Goal: Information Seeking & Learning: Learn about a topic

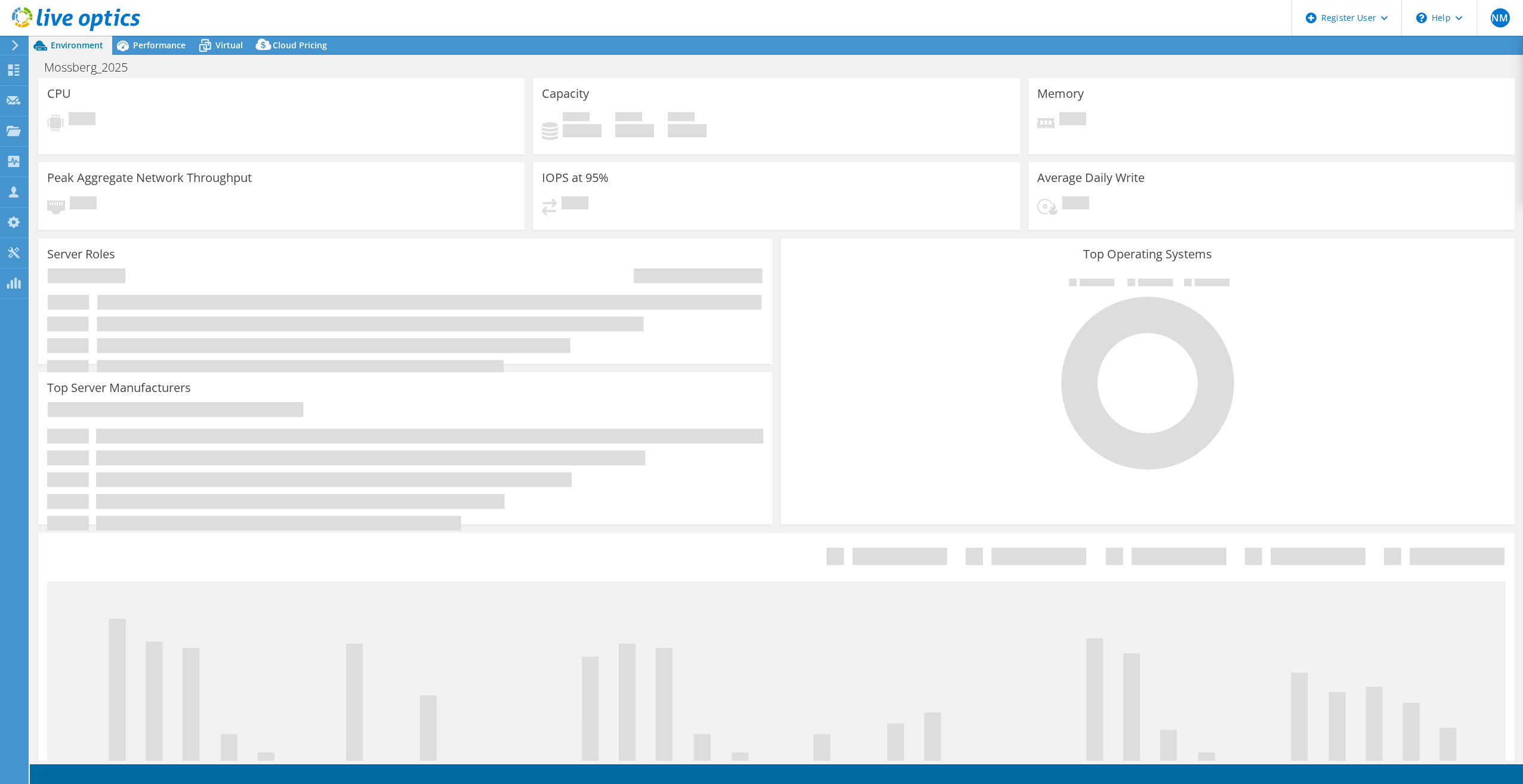
select select "USD"
select select "USEast"
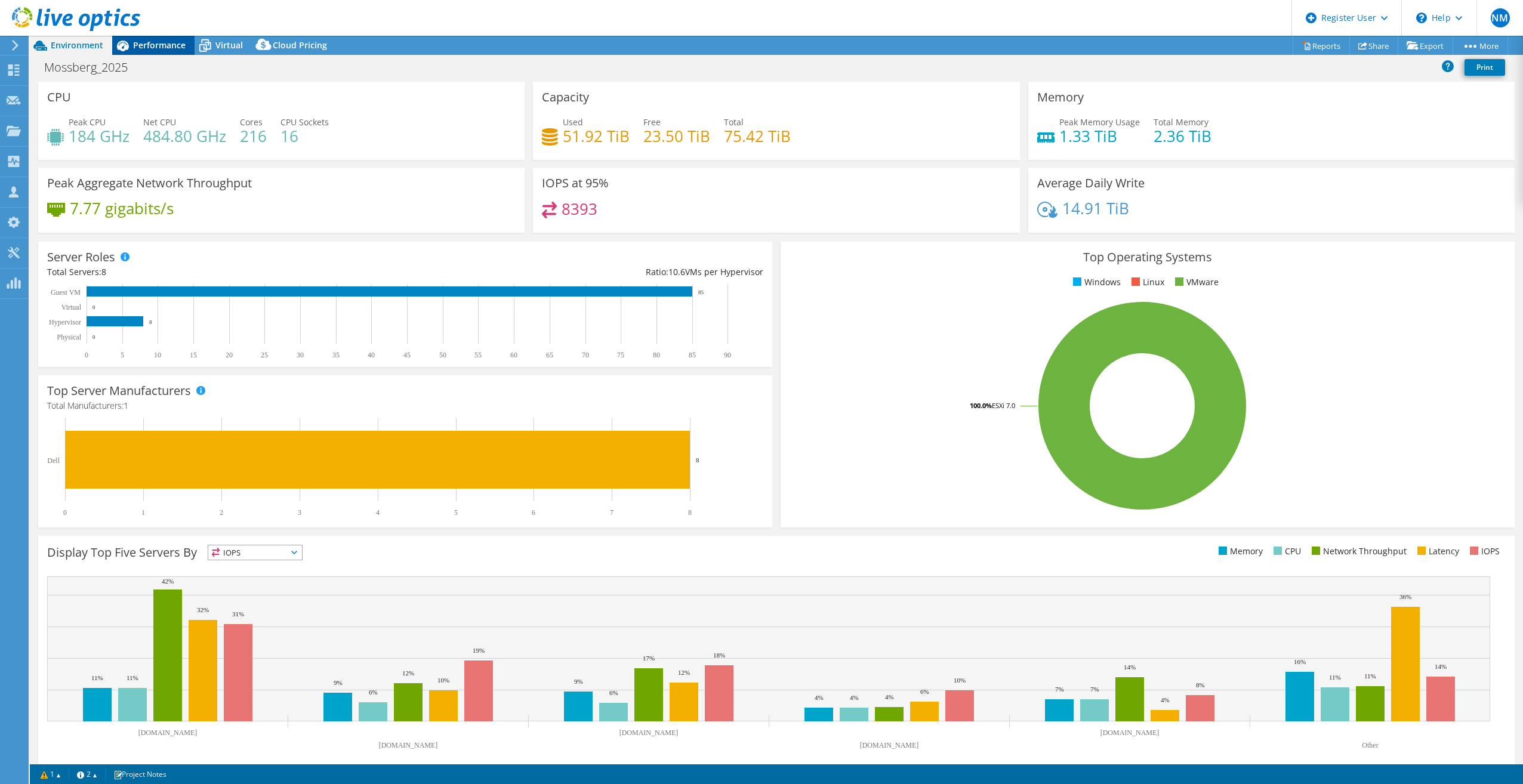
click at [170, 41] on span "Performance" at bounding box center [159, 45] width 52 height 12
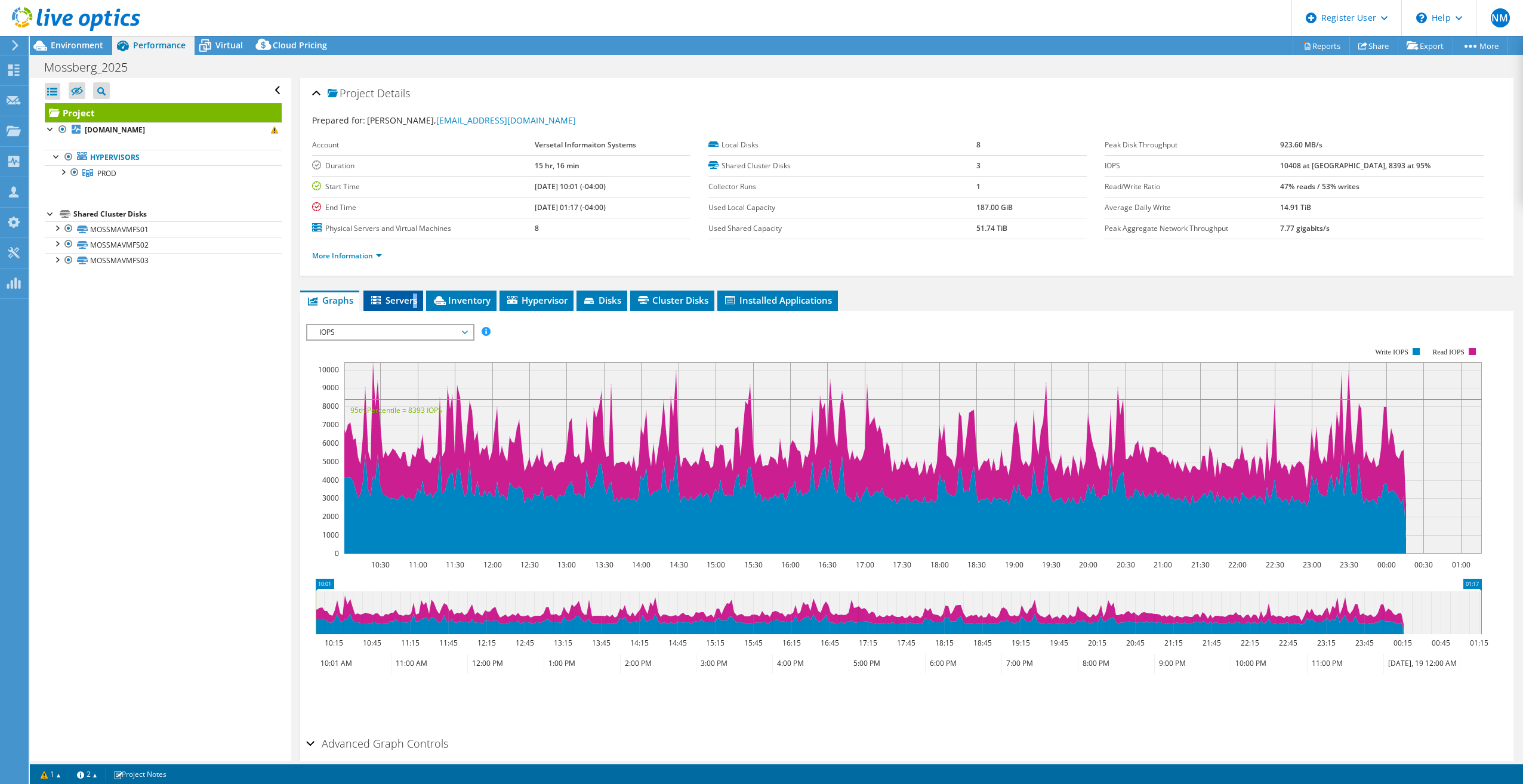
click at [417, 298] on span "Servers" at bounding box center [393, 300] width 48 height 12
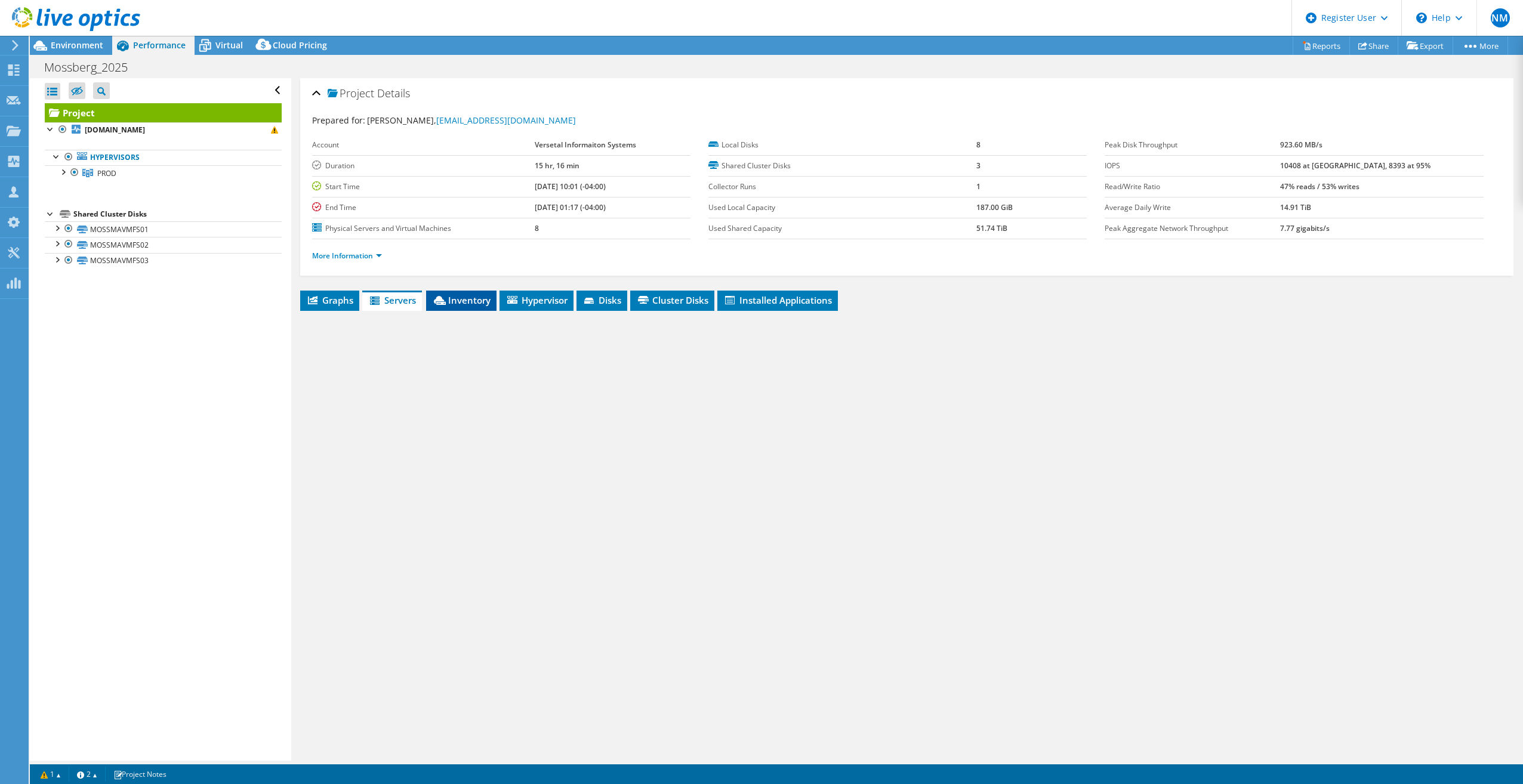
drag, startPoint x: 417, startPoint y: 298, endPoint x: 464, endPoint y: 304, distance: 47.4
click at [464, 304] on span "Inventory" at bounding box center [461, 300] width 59 height 12
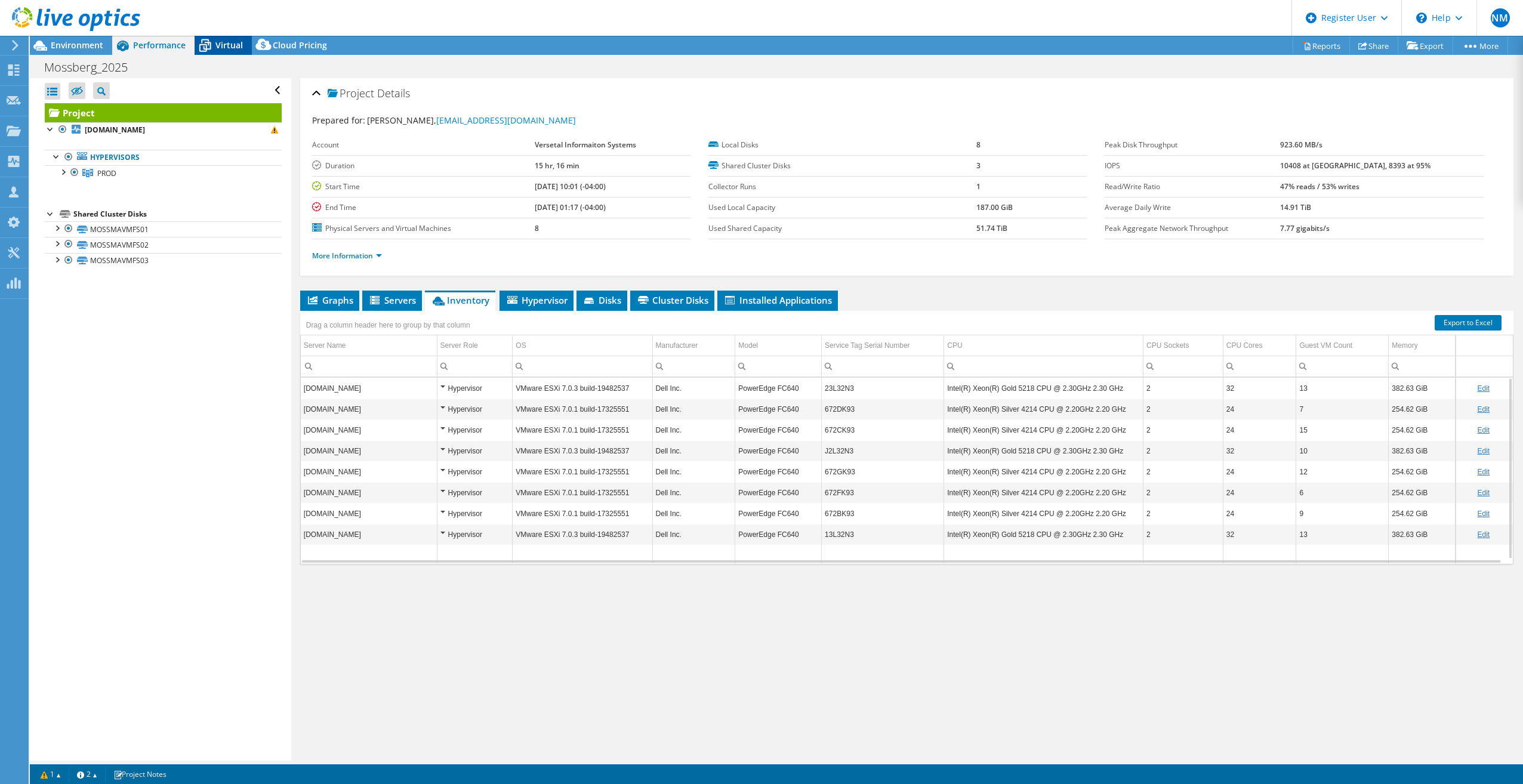
click at [233, 36] on div "Virtual" at bounding box center [223, 46] width 57 height 19
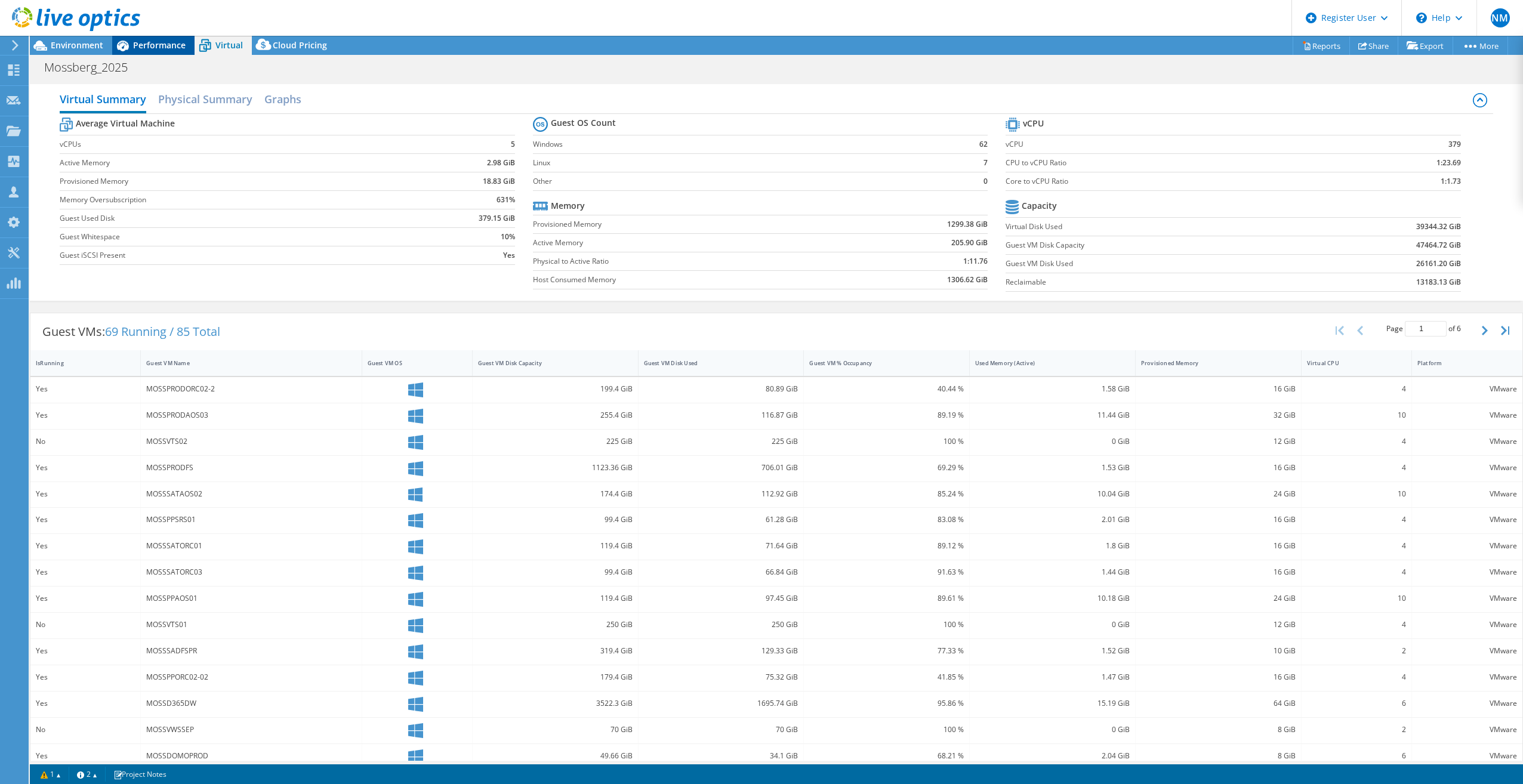
click at [164, 44] on span "Performance" at bounding box center [159, 45] width 52 height 12
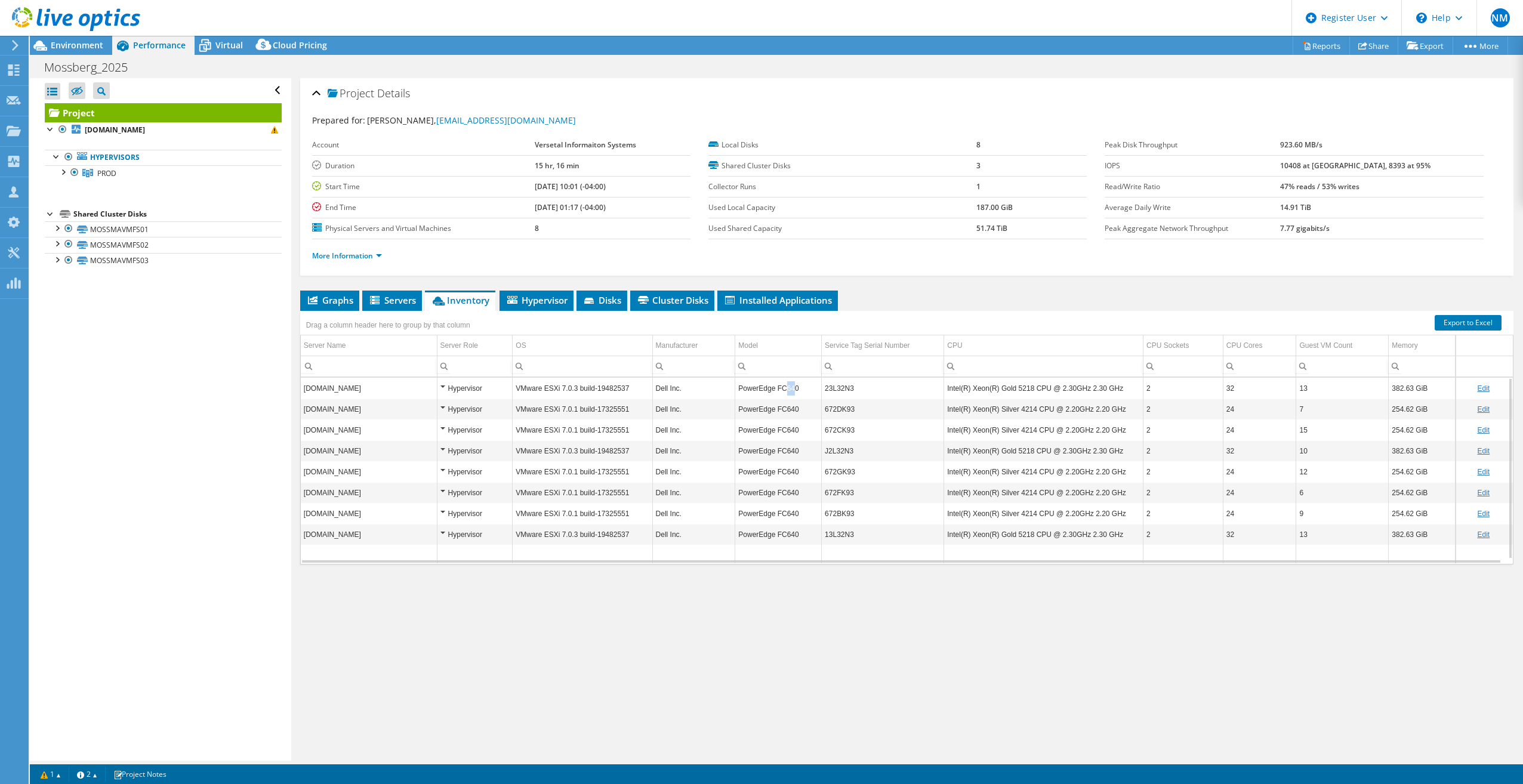
drag, startPoint x: 788, startPoint y: 387, endPoint x: 779, endPoint y: 388, distance: 9.1
click at [779, 388] on td "PowerEdge FC640" at bounding box center [779, 388] width 86 height 21
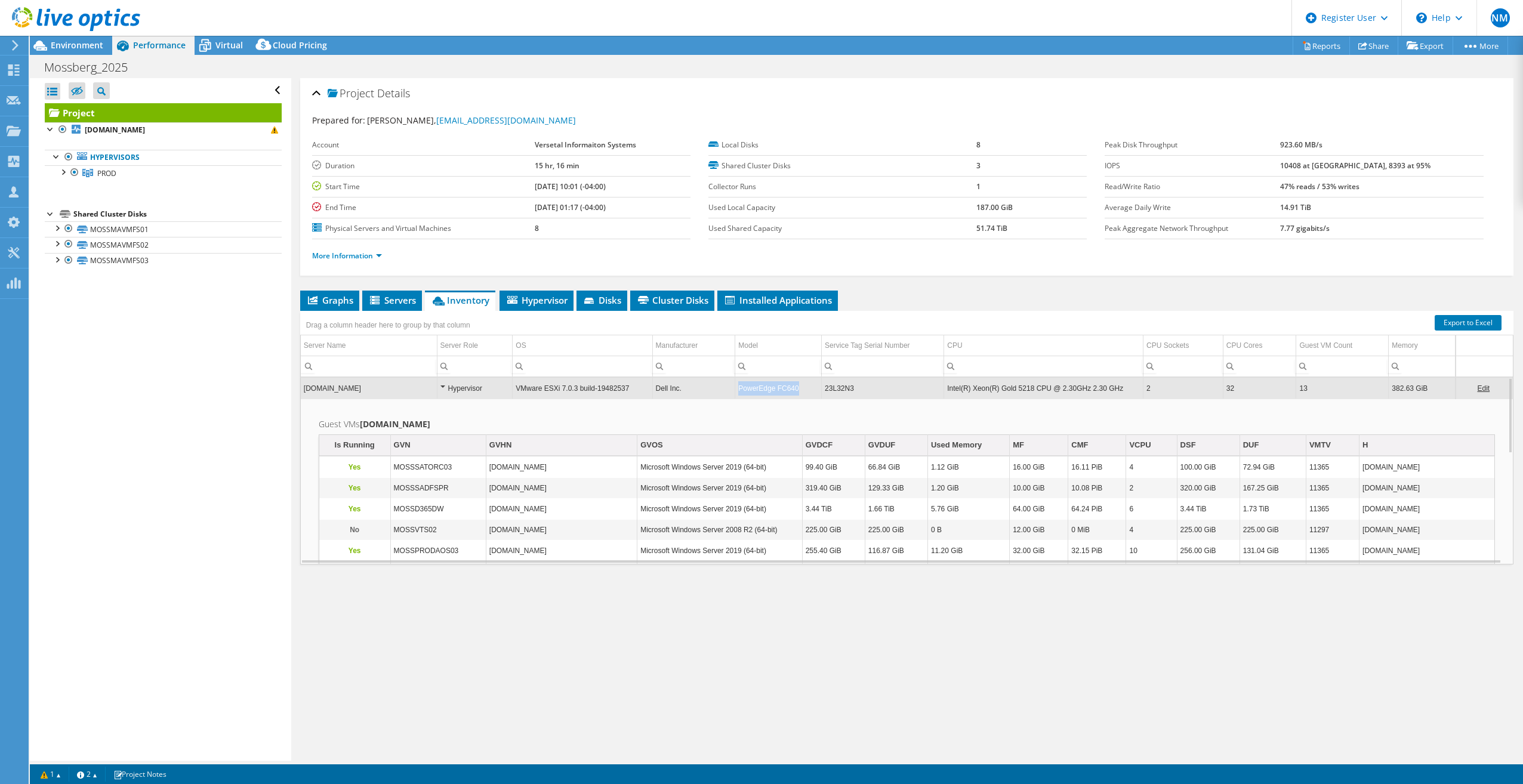
copy td "PowerEdge FC640"
drag, startPoint x: 797, startPoint y: 390, endPoint x: 733, endPoint y: 390, distance: 64.0
click at [735, 390] on td "PowerEdge FC640" at bounding box center [779, 388] width 86 height 21
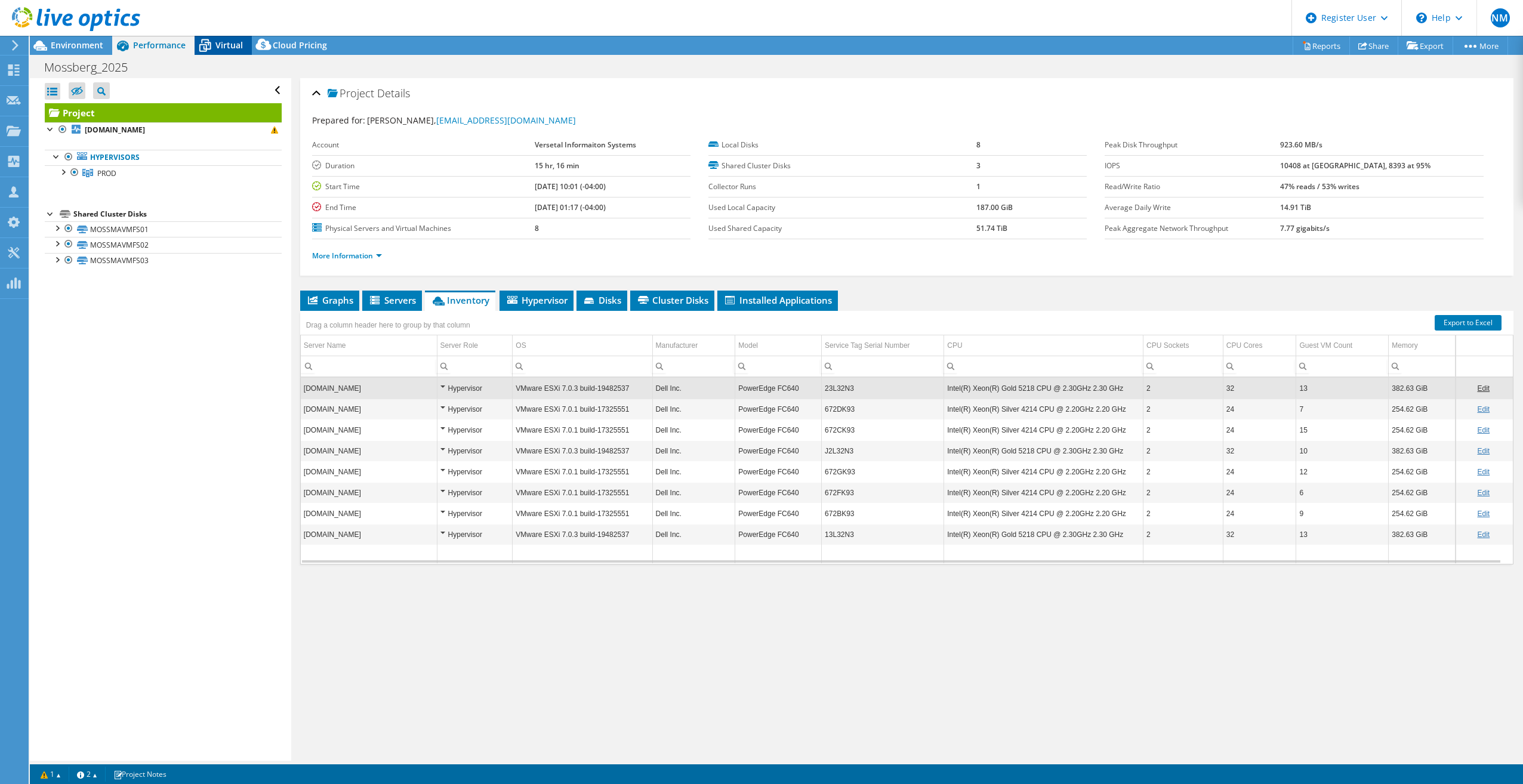
click at [218, 44] on span "Virtual" at bounding box center [229, 45] width 28 height 12
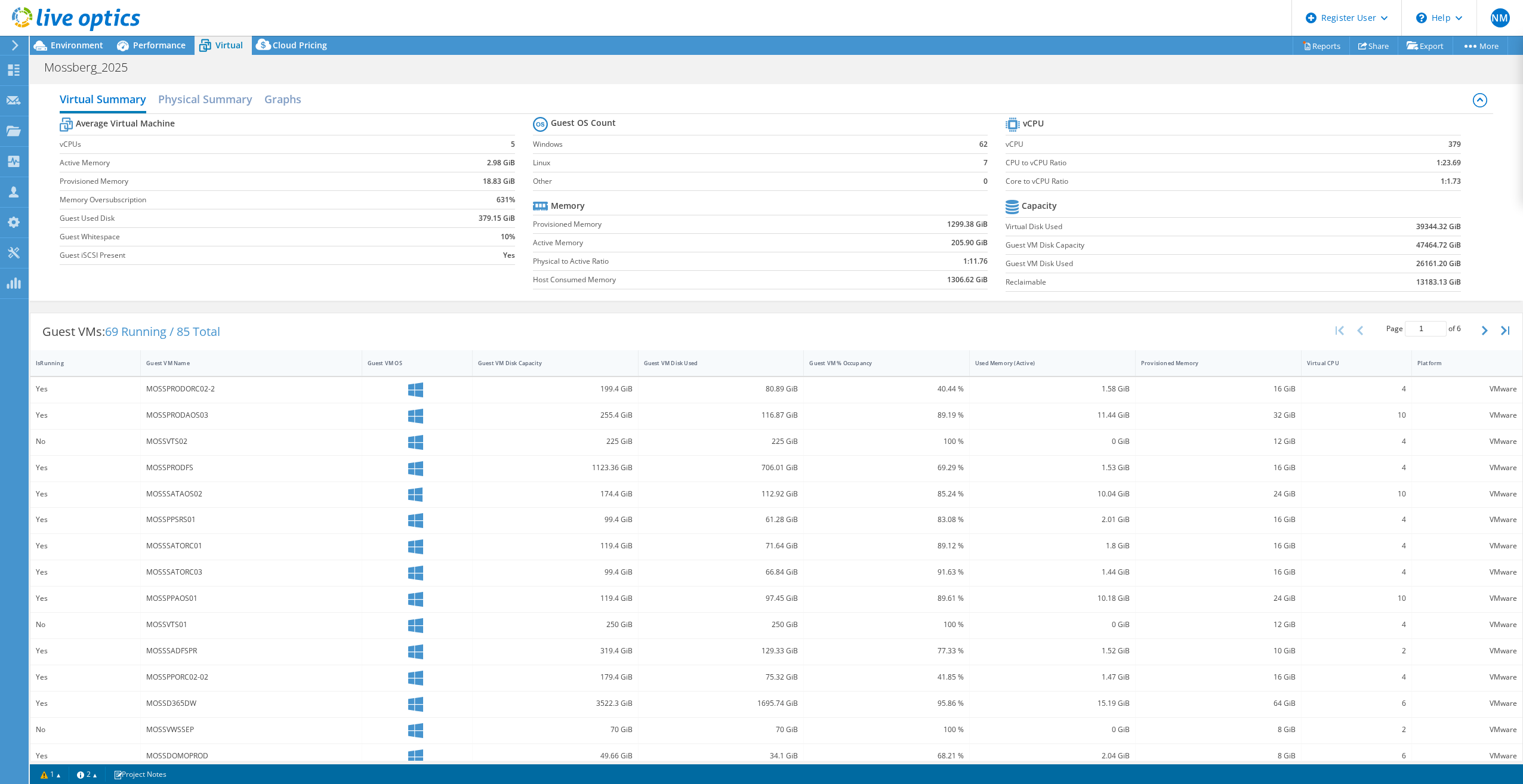
click at [88, 37] on div at bounding box center [70, 20] width 141 height 40
click at [86, 48] on span "Environment" at bounding box center [77, 45] width 52 height 12
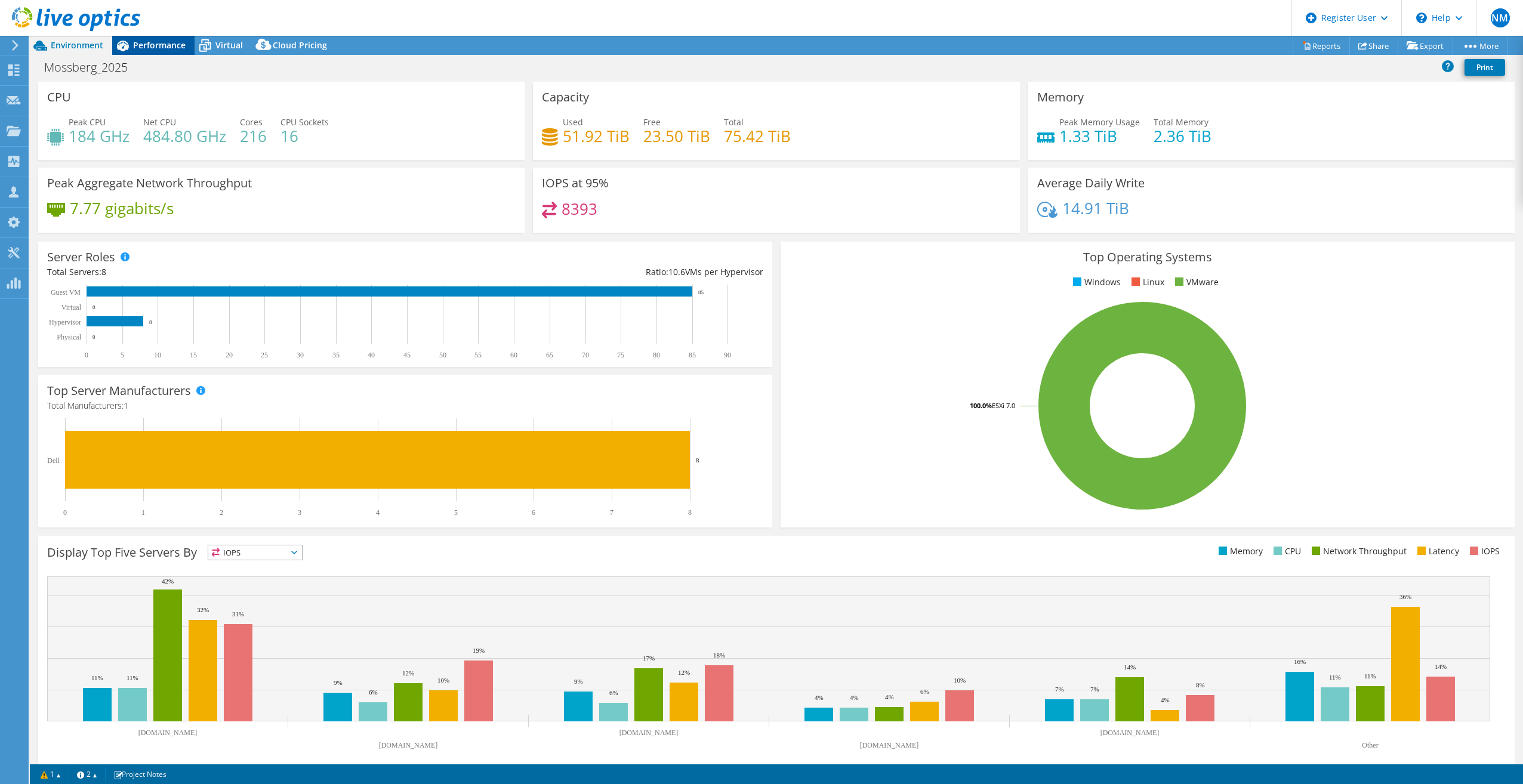
click at [137, 50] on span "Performance" at bounding box center [159, 45] width 52 height 12
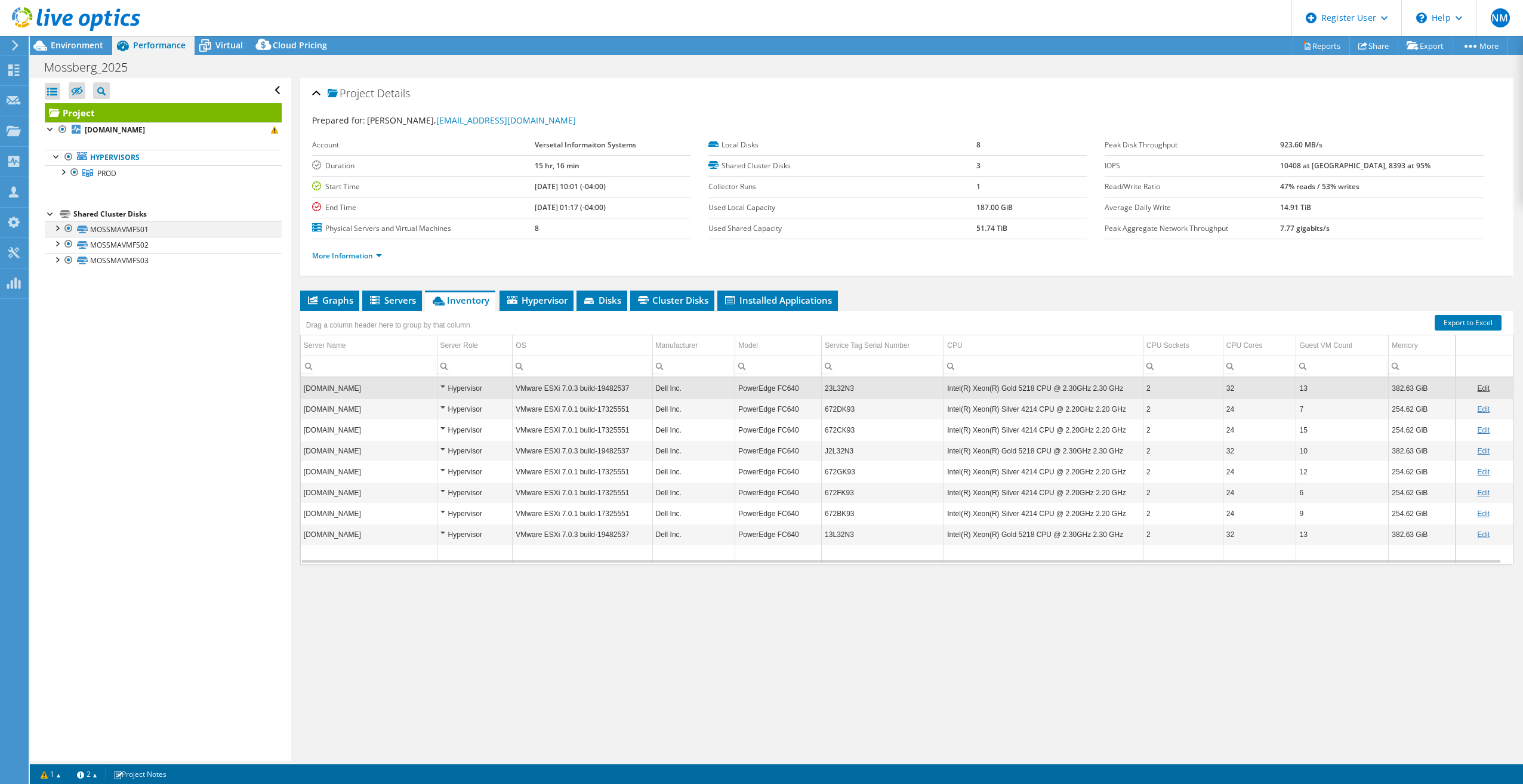
click at [61, 229] on div at bounding box center [57, 227] width 12 height 12
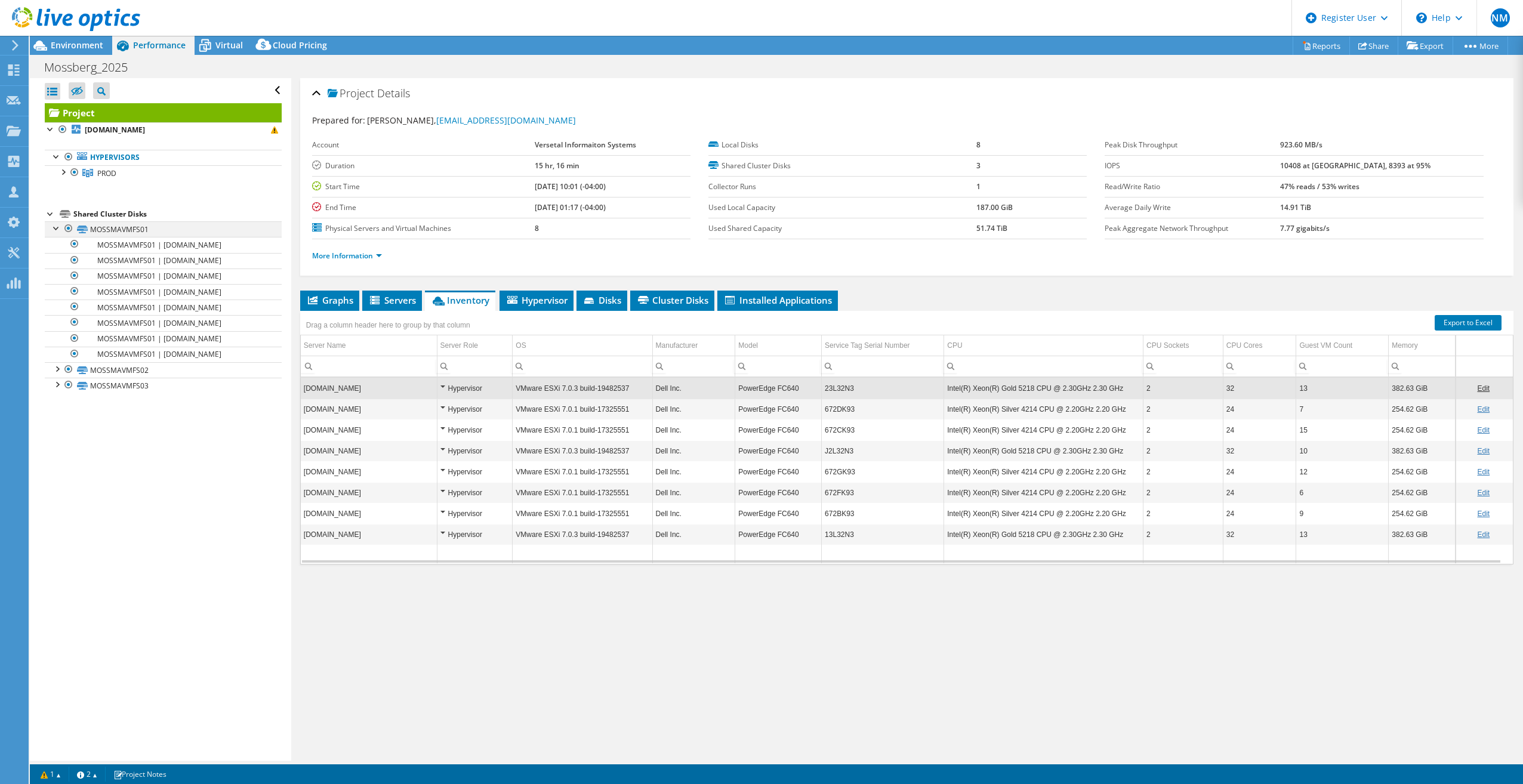
click at [61, 229] on div at bounding box center [57, 227] width 12 height 12
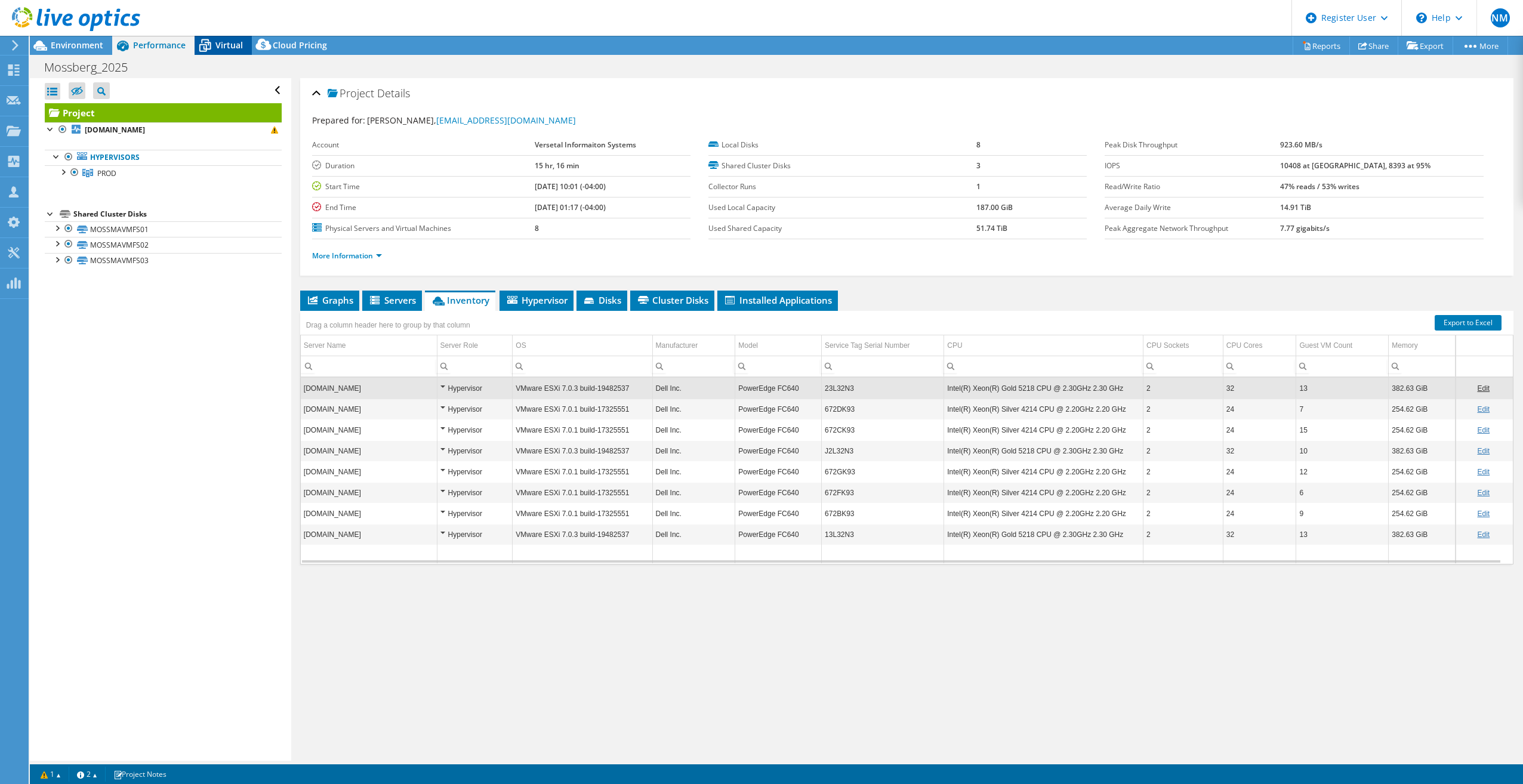
click at [217, 39] on div "Virtual" at bounding box center [223, 46] width 57 height 19
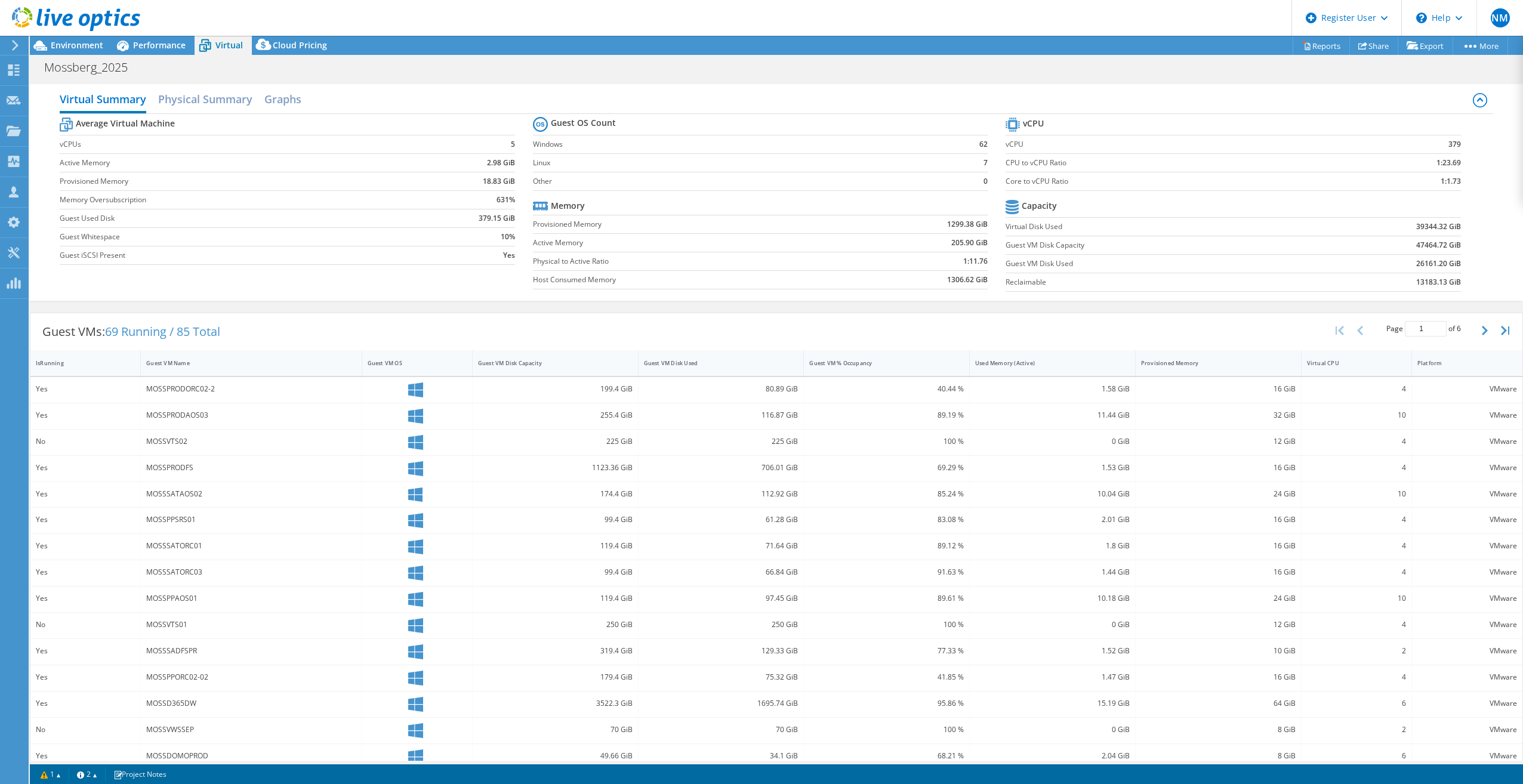
drag, startPoint x: 1452, startPoint y: 260, endPoint x: 1386, endPoint y: 215, distance: 79.9
click at [1386, 215] on td at bounding box center [1382, 207] width 157 height 21
click at [97, 41] on span "Environment" at bounding box center [77, 45] width 52 height 12
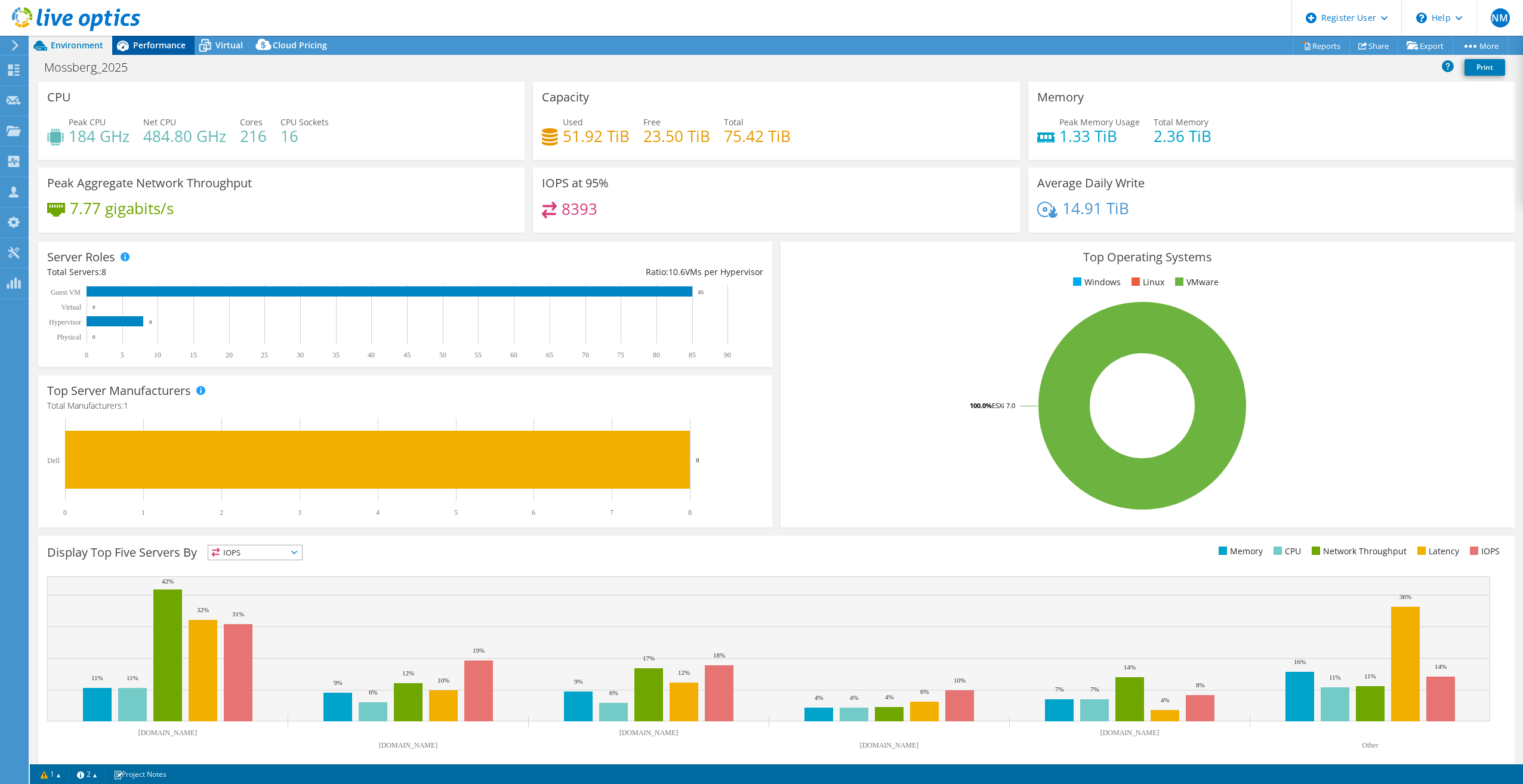
click at [184, 48] on span "Performance" at bounding box center [159, 45] width 52 height 12
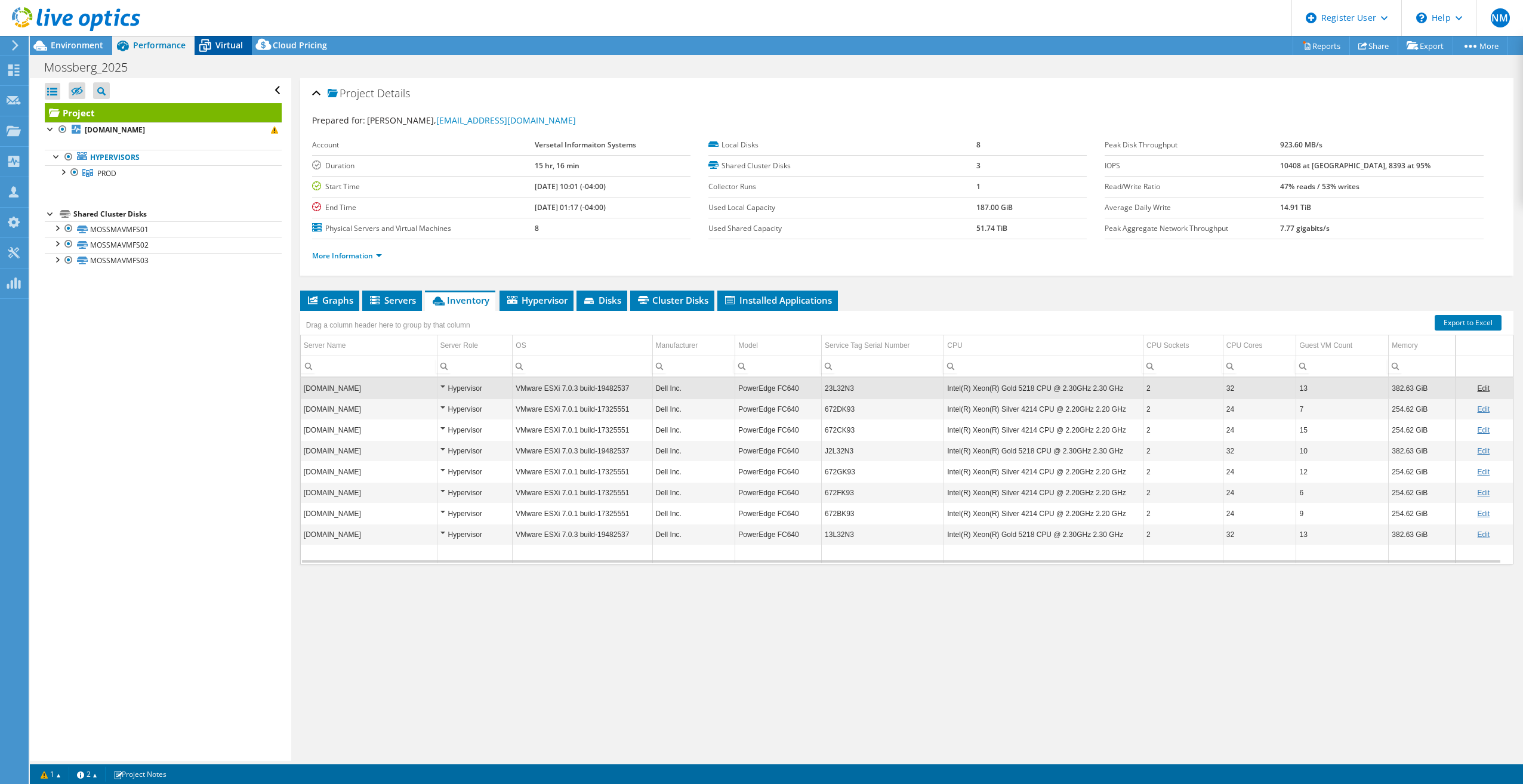
click at [217, 52] on div "Virtual" at bounding box center [223, 46] width 57 height 19
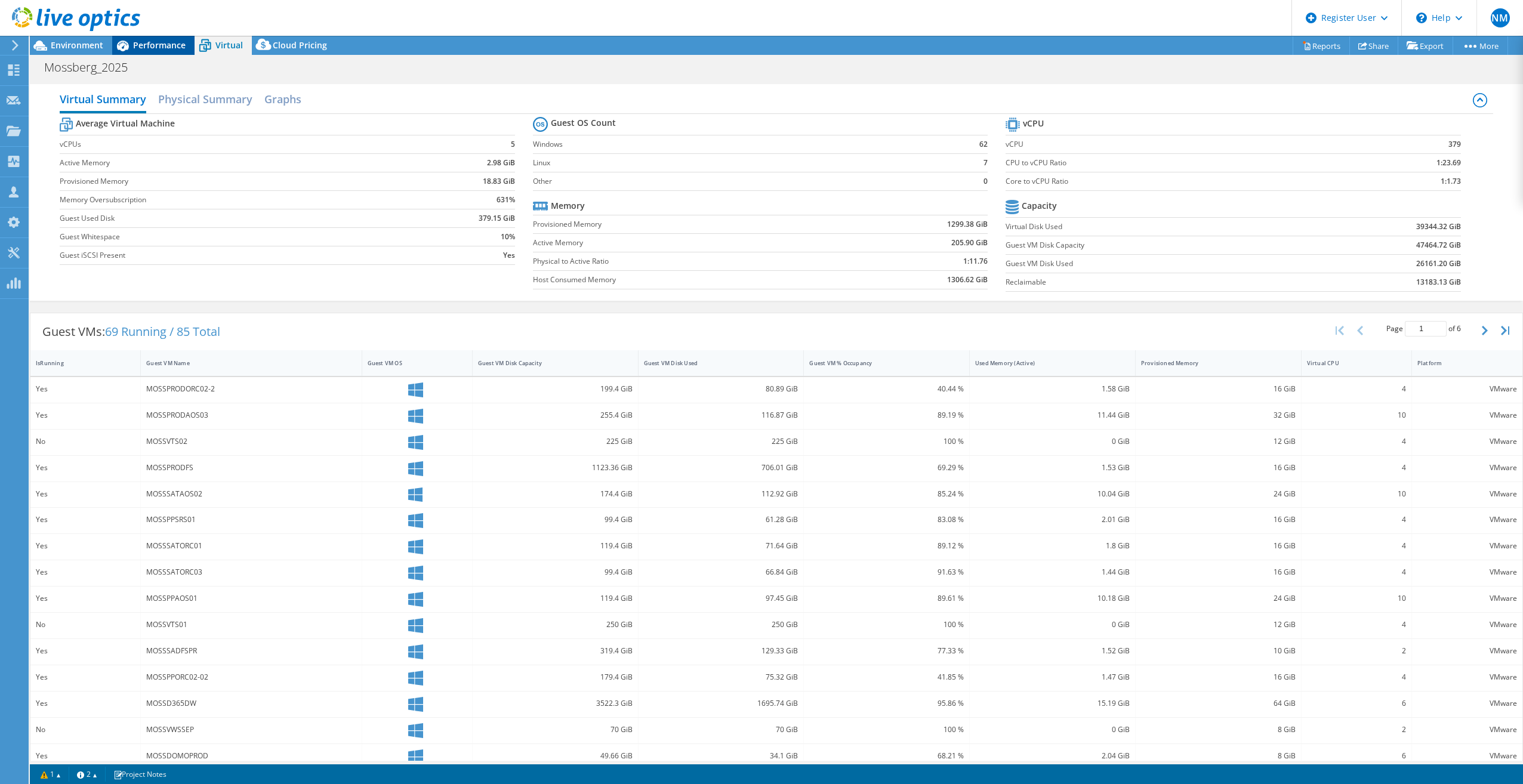
click at [149, 43] on span "Performance" at bounding box center [159, 45] width 52 height 12
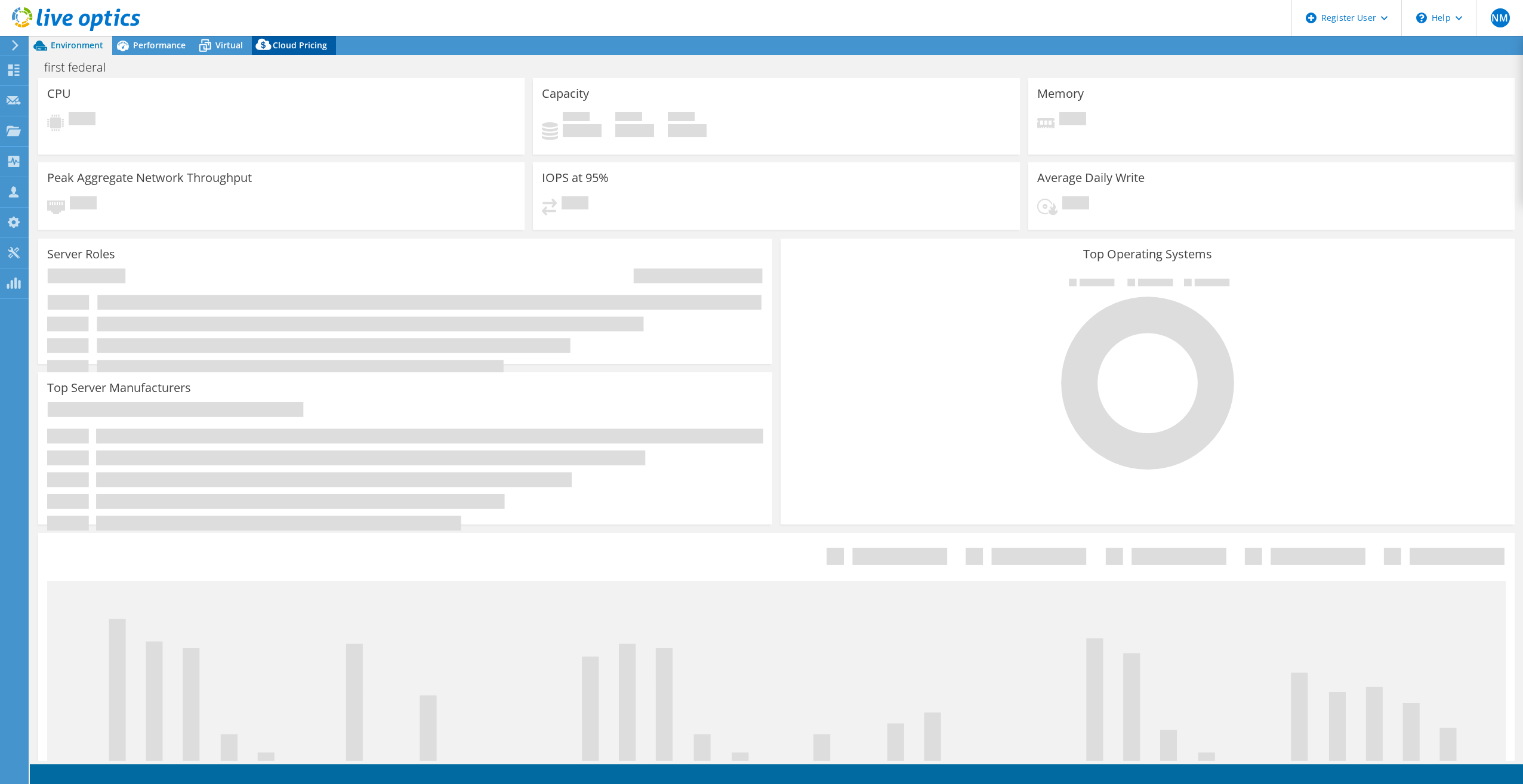
select select "USD"
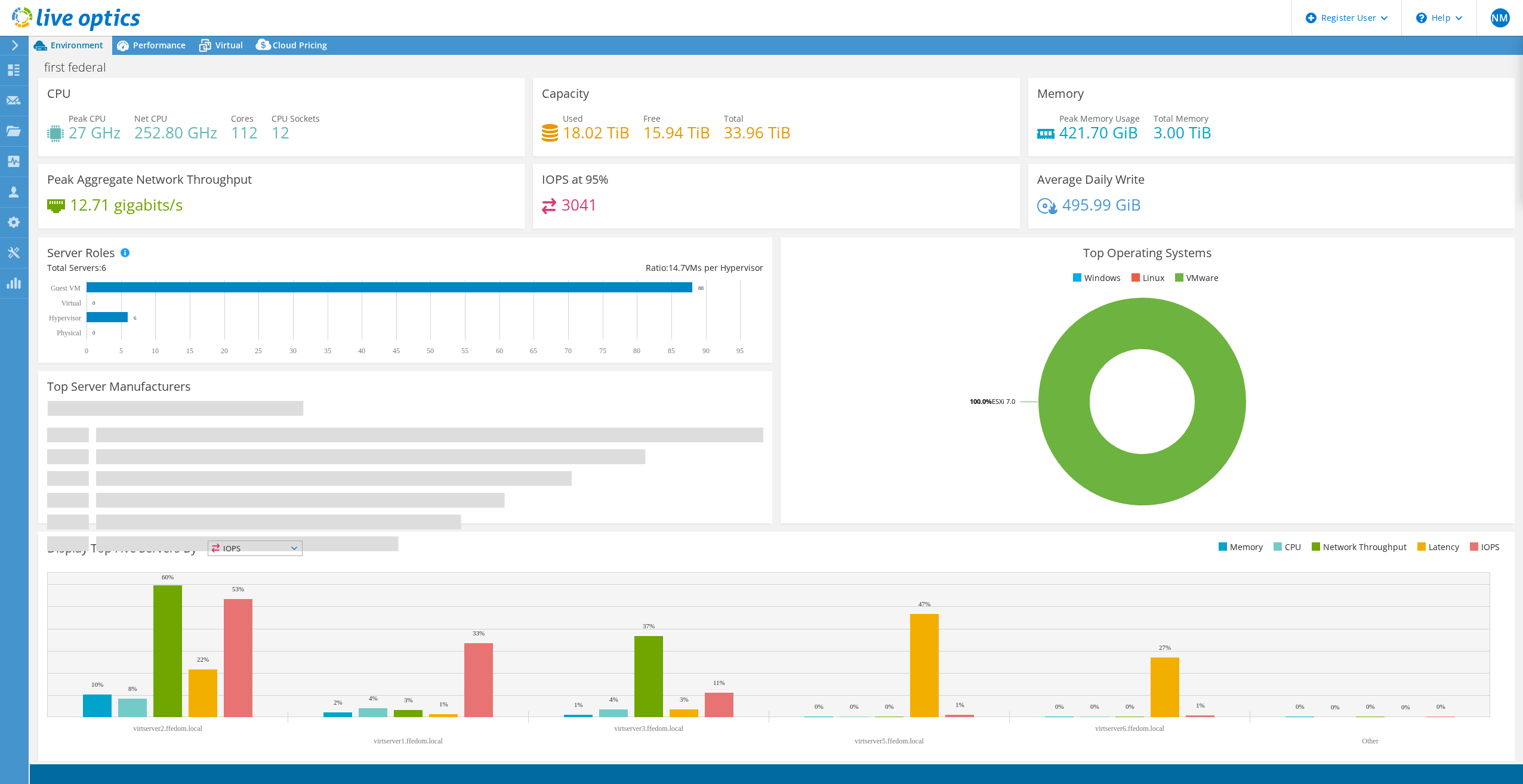
click at [112, 17] on icon at bounding box center [76, 19] width 128 height 24
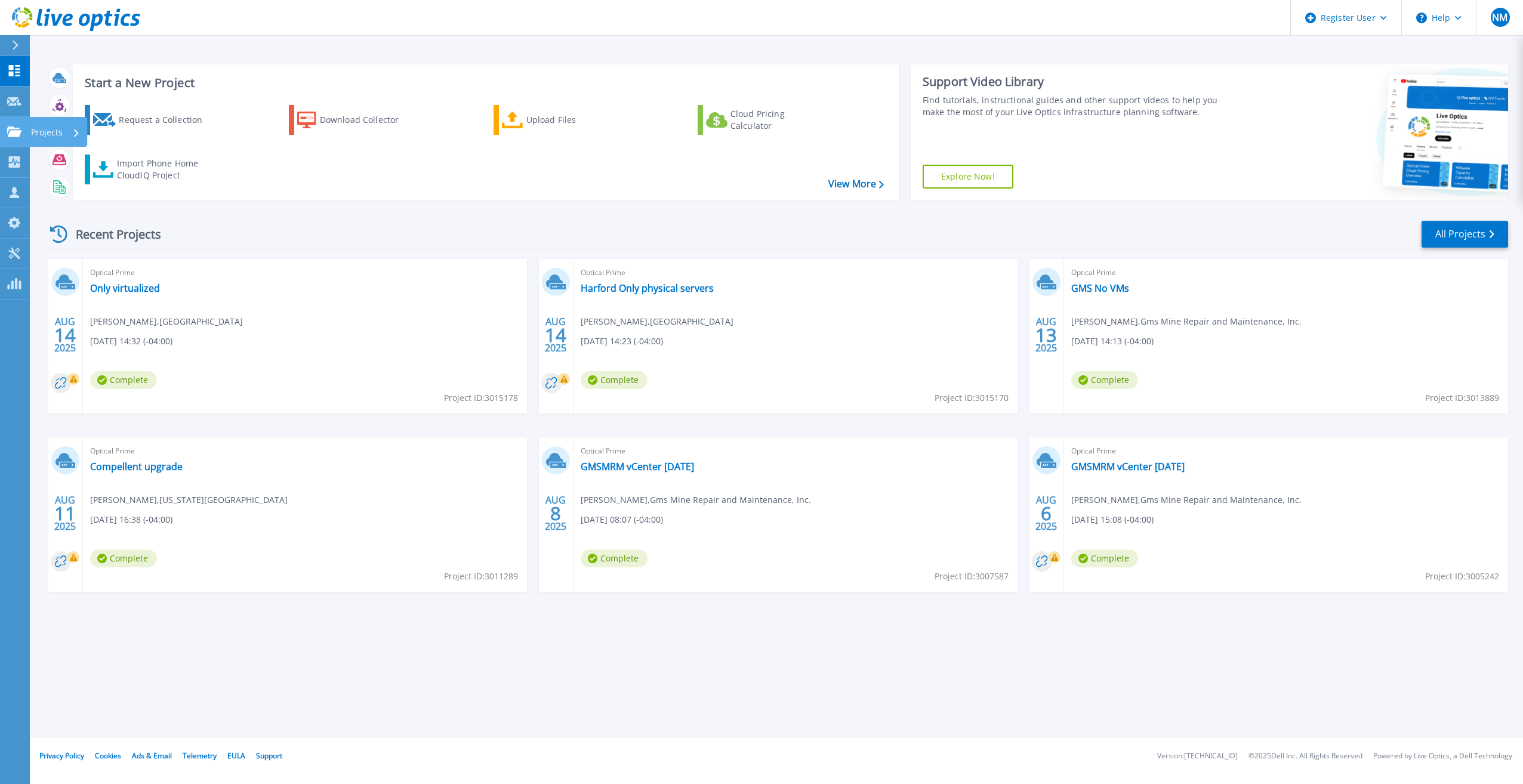
click at [16, 145] on link "Projects Projects" at bounding box center [15, 131] width 30 height 30
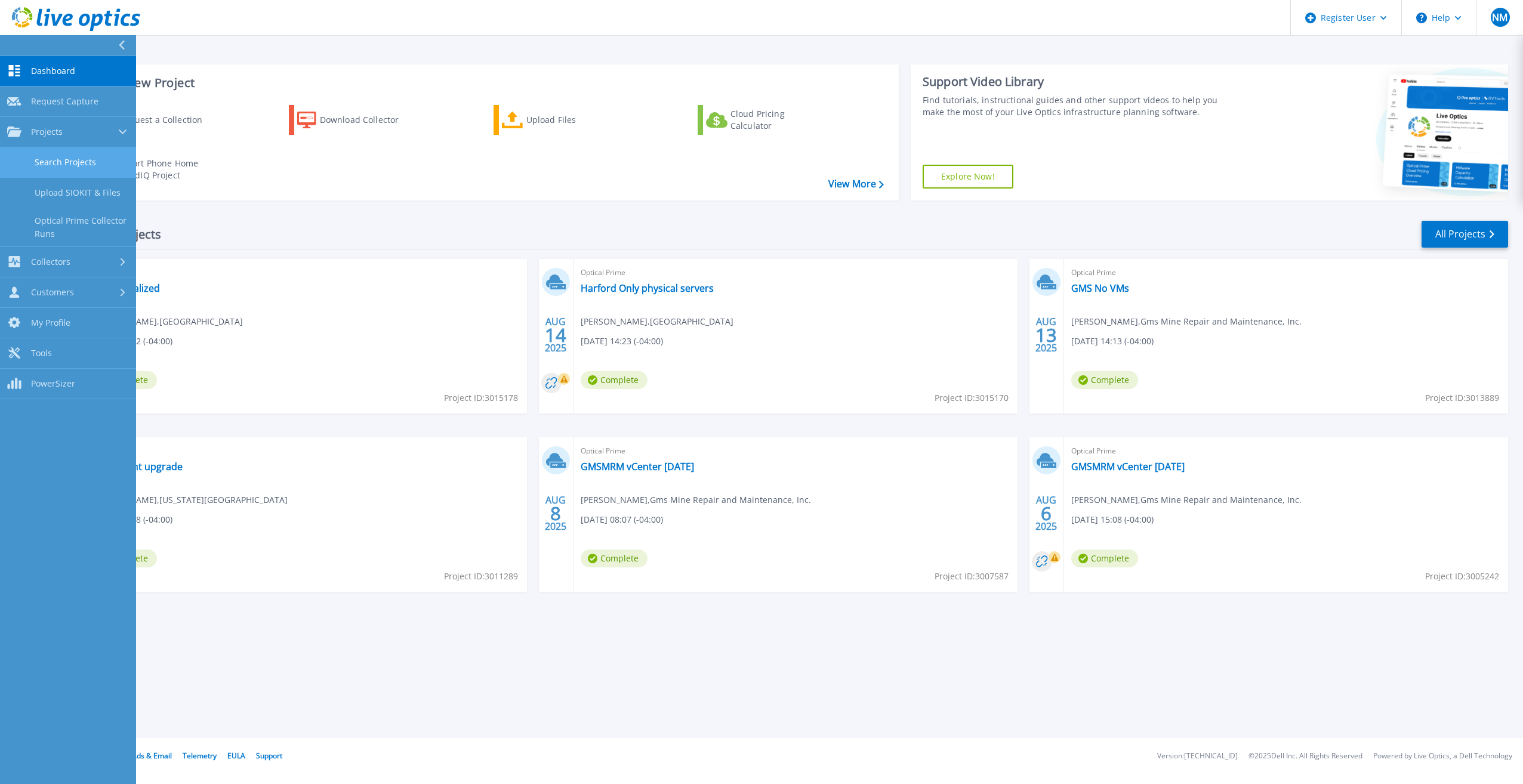
click at [59, 168] on link "Search Projects" at bounding box center [68, 162] width 136 height 30
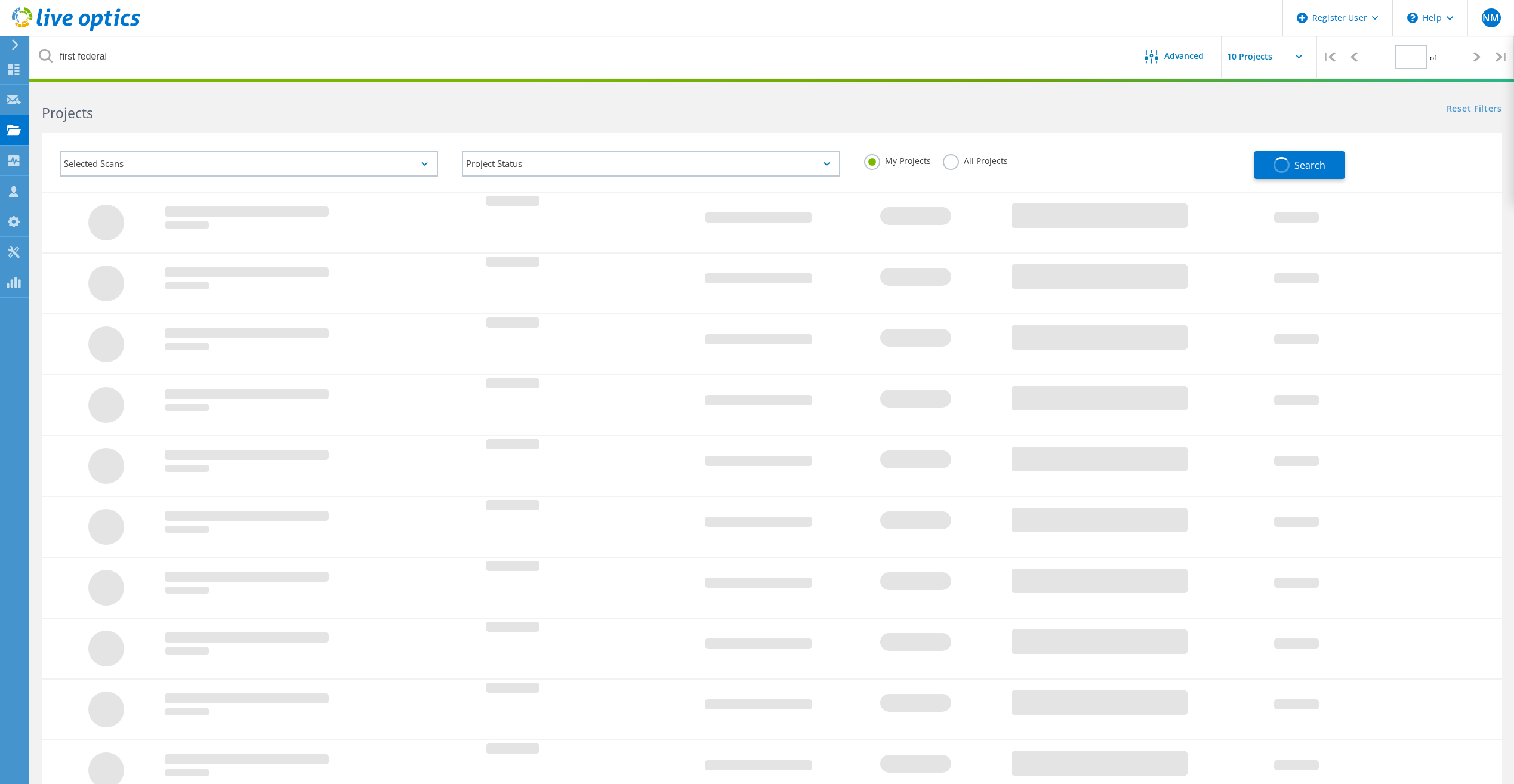
type input "1"
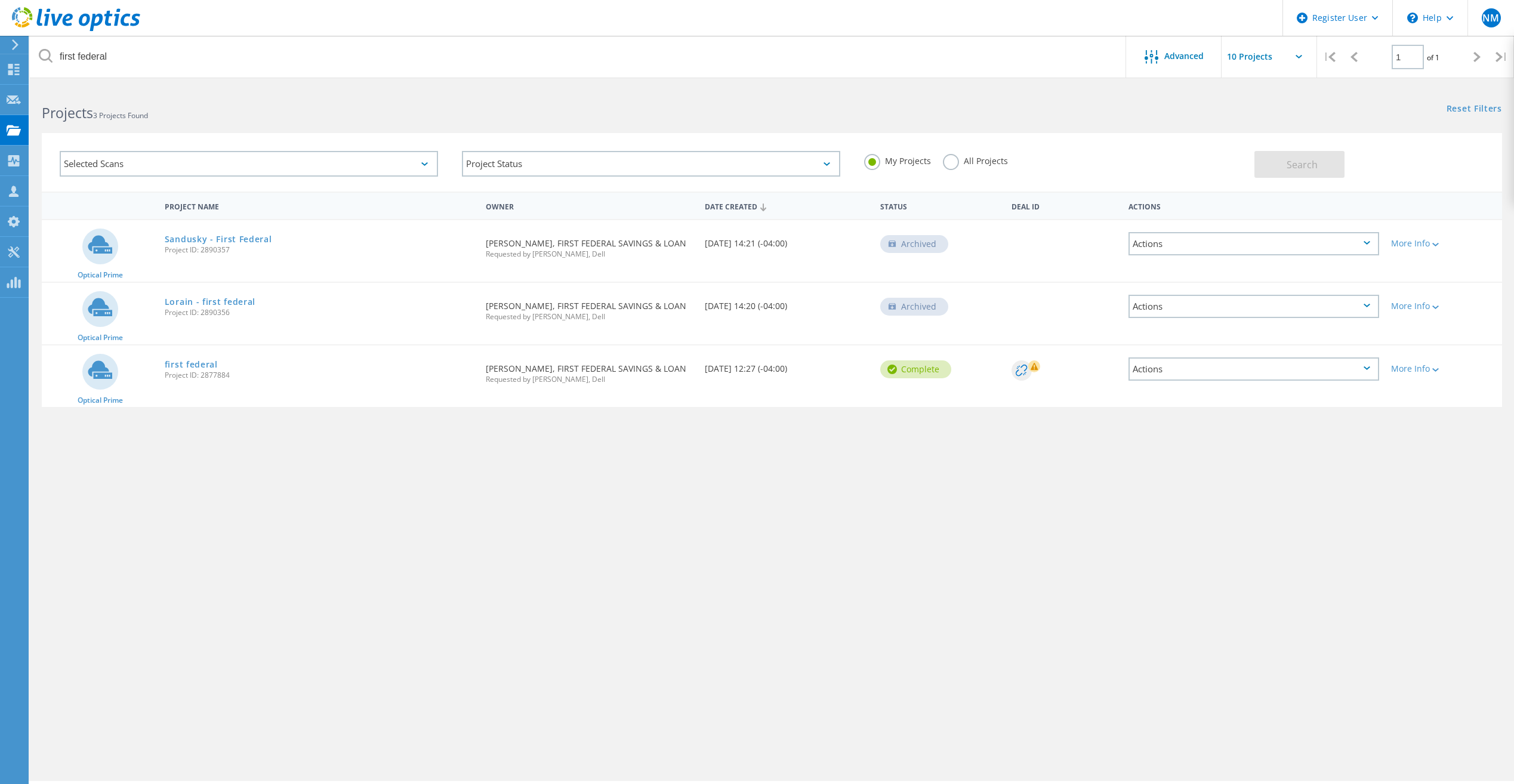
click at [949, 159] on label "All Projects" at bounding box center [975, 160] width 65 height 12
click at [0, 0] on input "All Projects" at bounding box center [0, 0] width 0 height 0
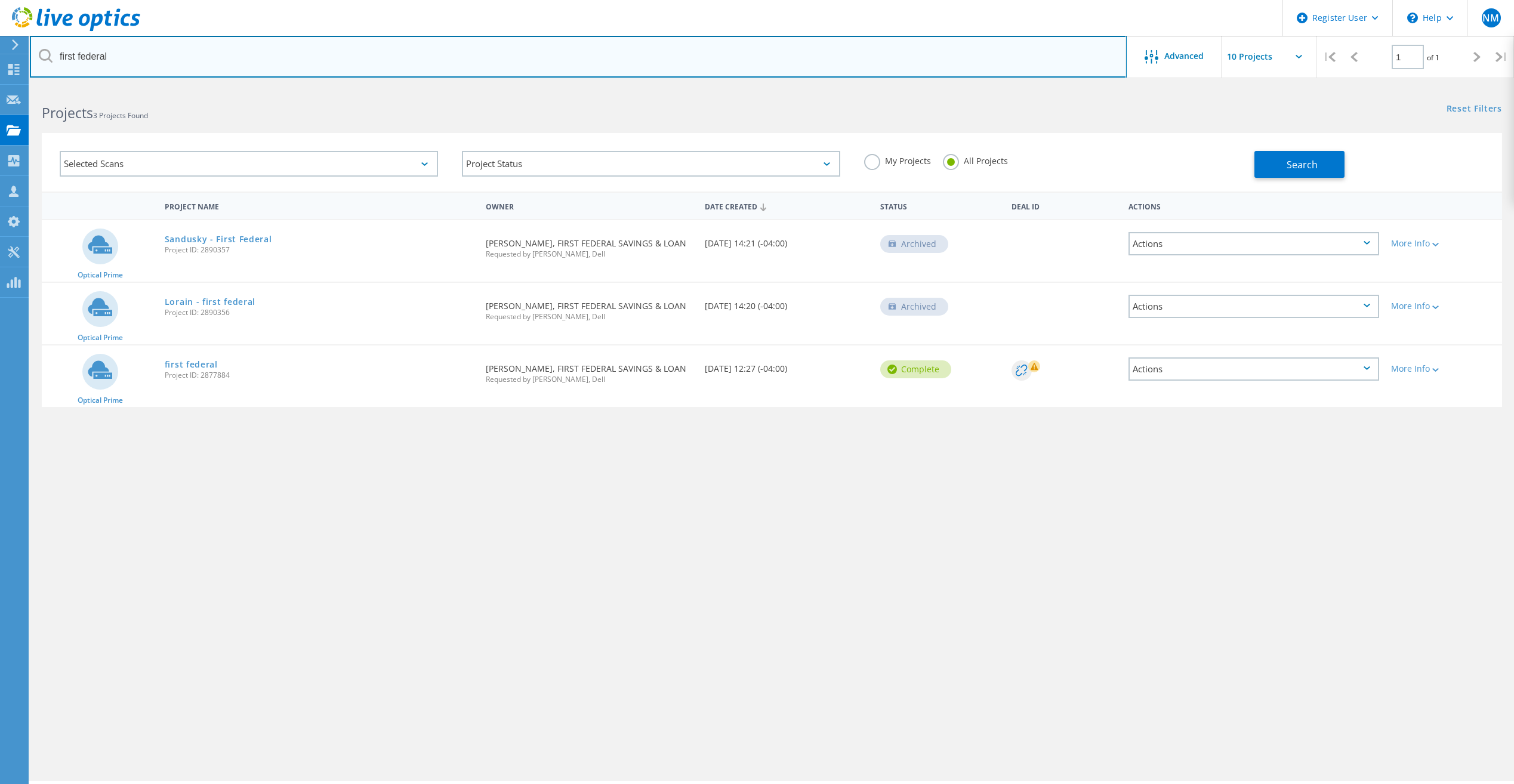
drag, startPoint x: 171, startPoint y: 55, endPoint x: -79, endPoint y: 55, distance: 250.0
click at [0, 55] on html "Register User \n Help Explore Helpful Articles Contact Support NM Dell User Nav…" at bounding box center [757, 408] width 1514 height 816
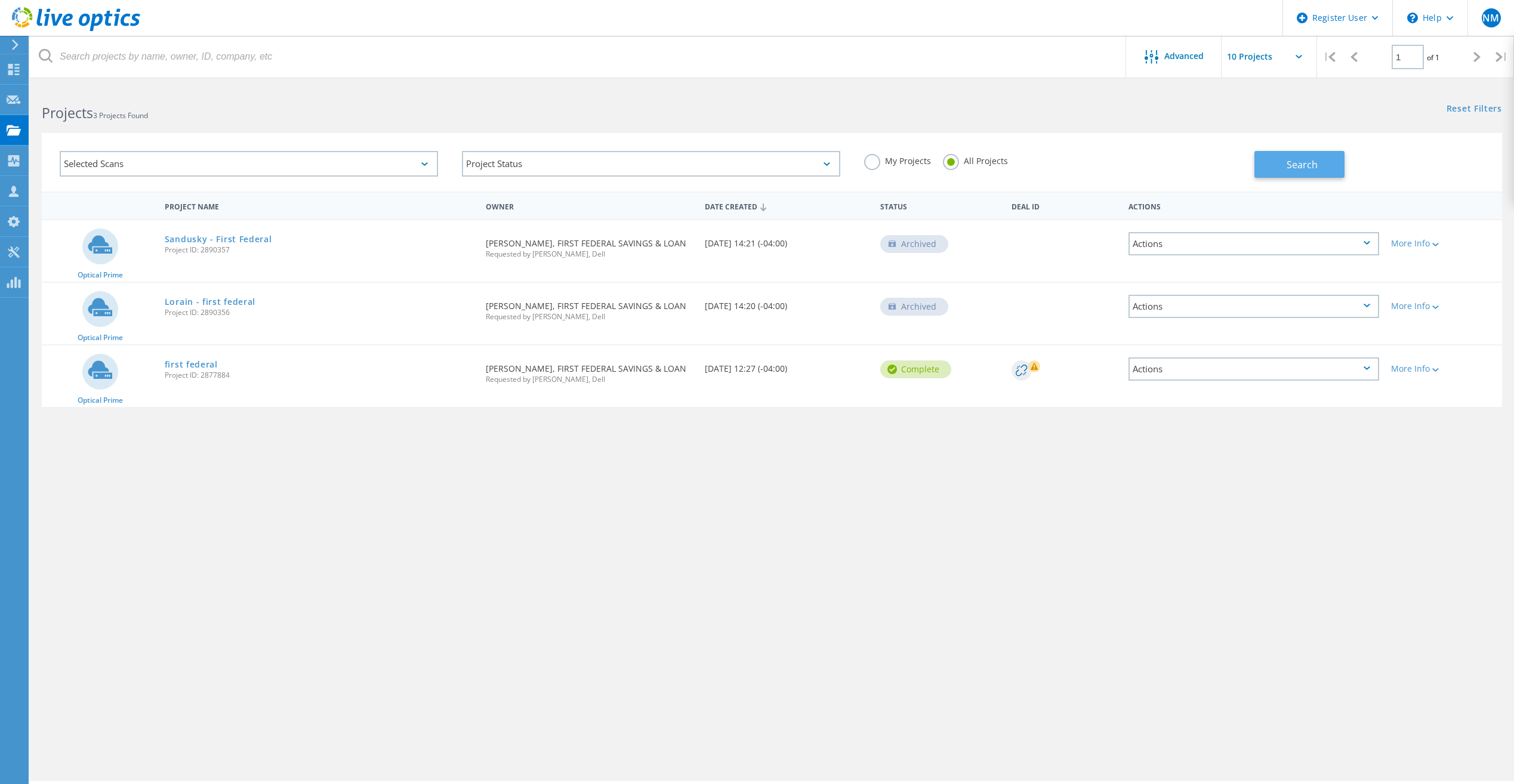
click at [1315, 175] on button "Search" at bounding box center [1299, 164] width 90 height 27
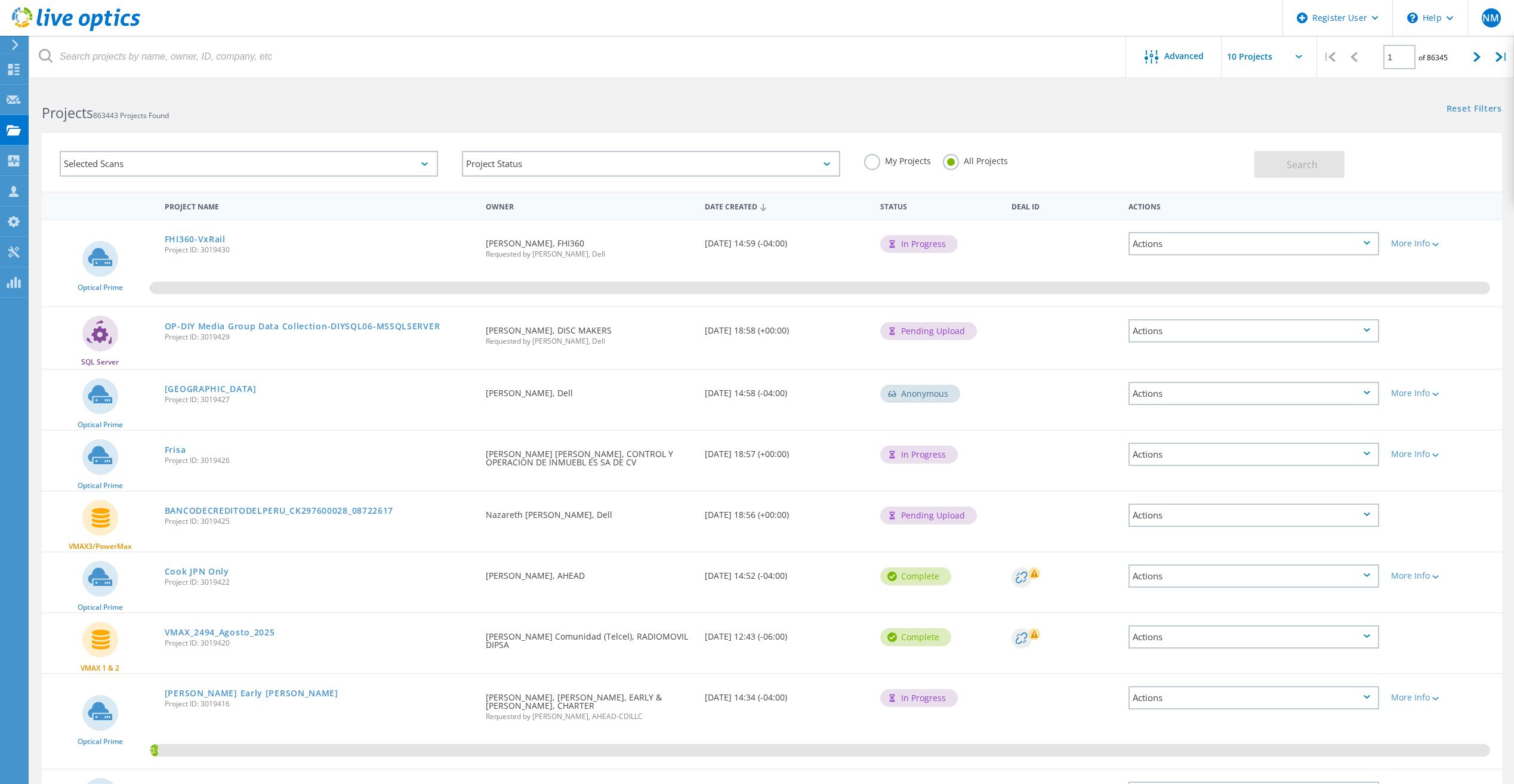
click at [878, 162] on label "My Projects" at bounding box center [898, 160] width 67 height 12
click at [0, 0] on input "My Projects" at bounding box center [0, 0] width 0 height 0
click at [1323, 164] on button "Search" at bounding box center [1299, 164] width 90 height 27
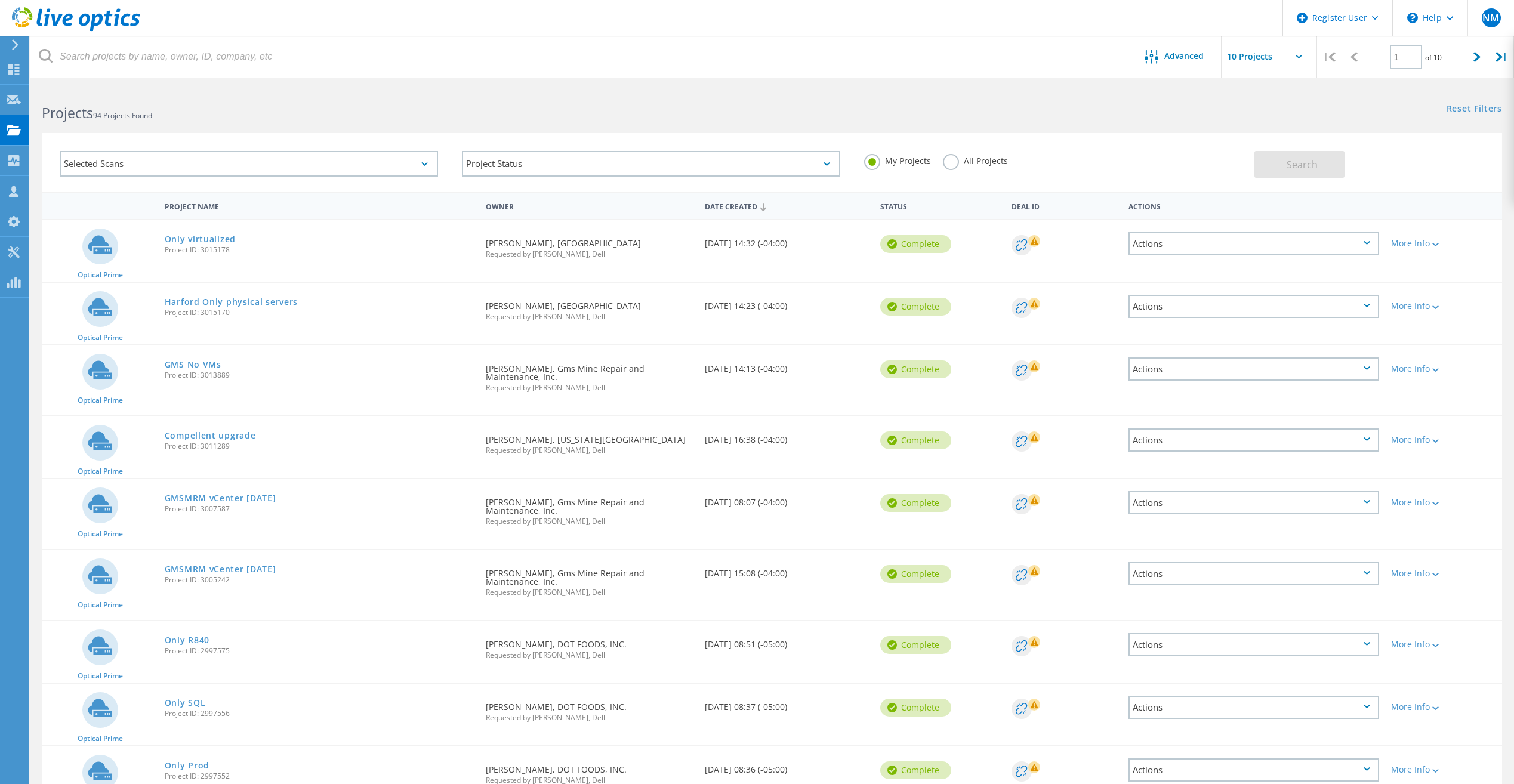
drag, startPoint x: 953, startPoint y: 155, endPoint x: 817, endPoint y: 155, distance: 136.0
click at [953, 155] on label "All Projects" at bounding box center [975, 160] width 65 height 12
click at [0, 0] on input "All Projects" at bounding box center [0, 0] width 0 height 0
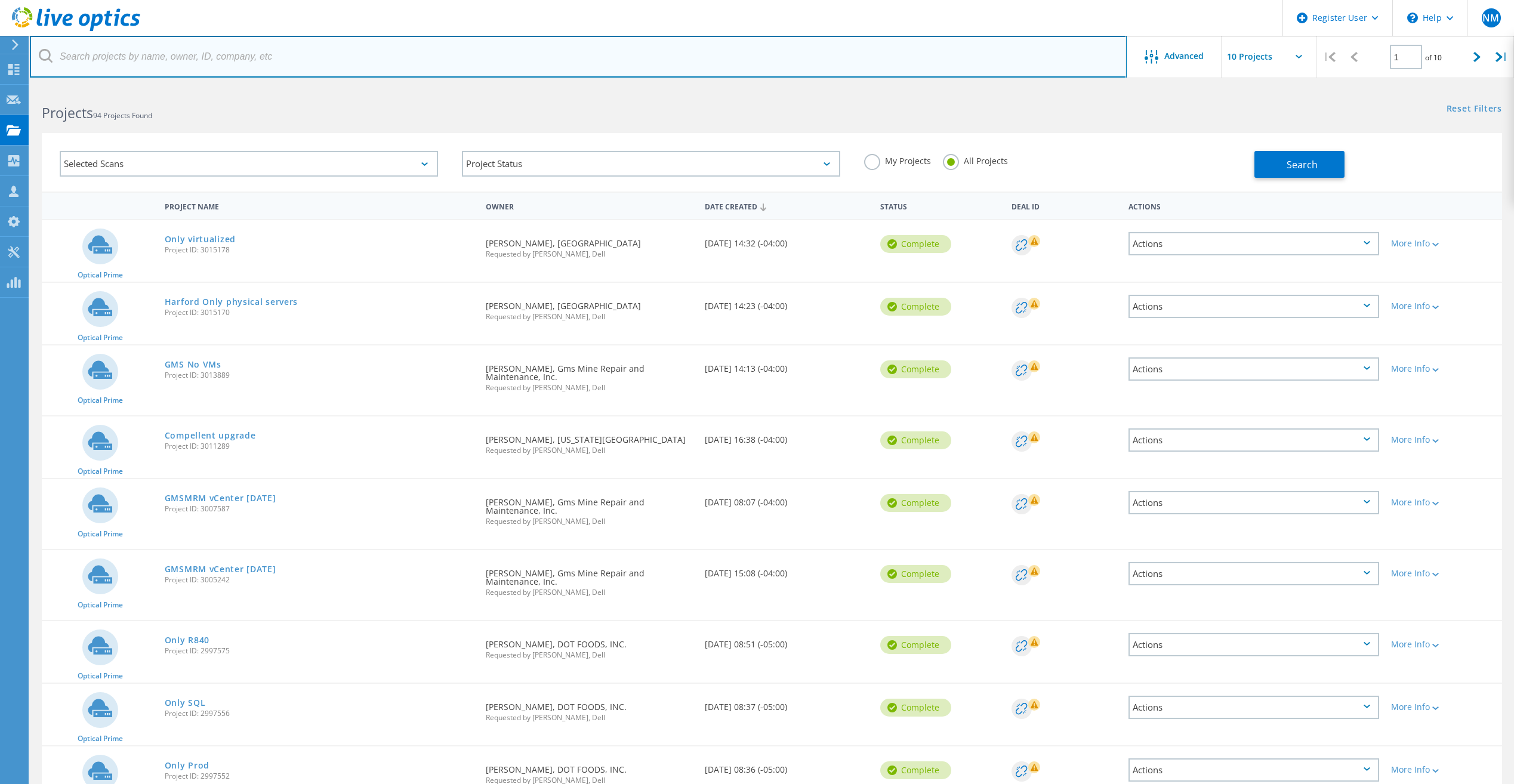
click at [391, 64] on input "text" at bounding box center [578, 57] width 1097 height 42
type input "gms"
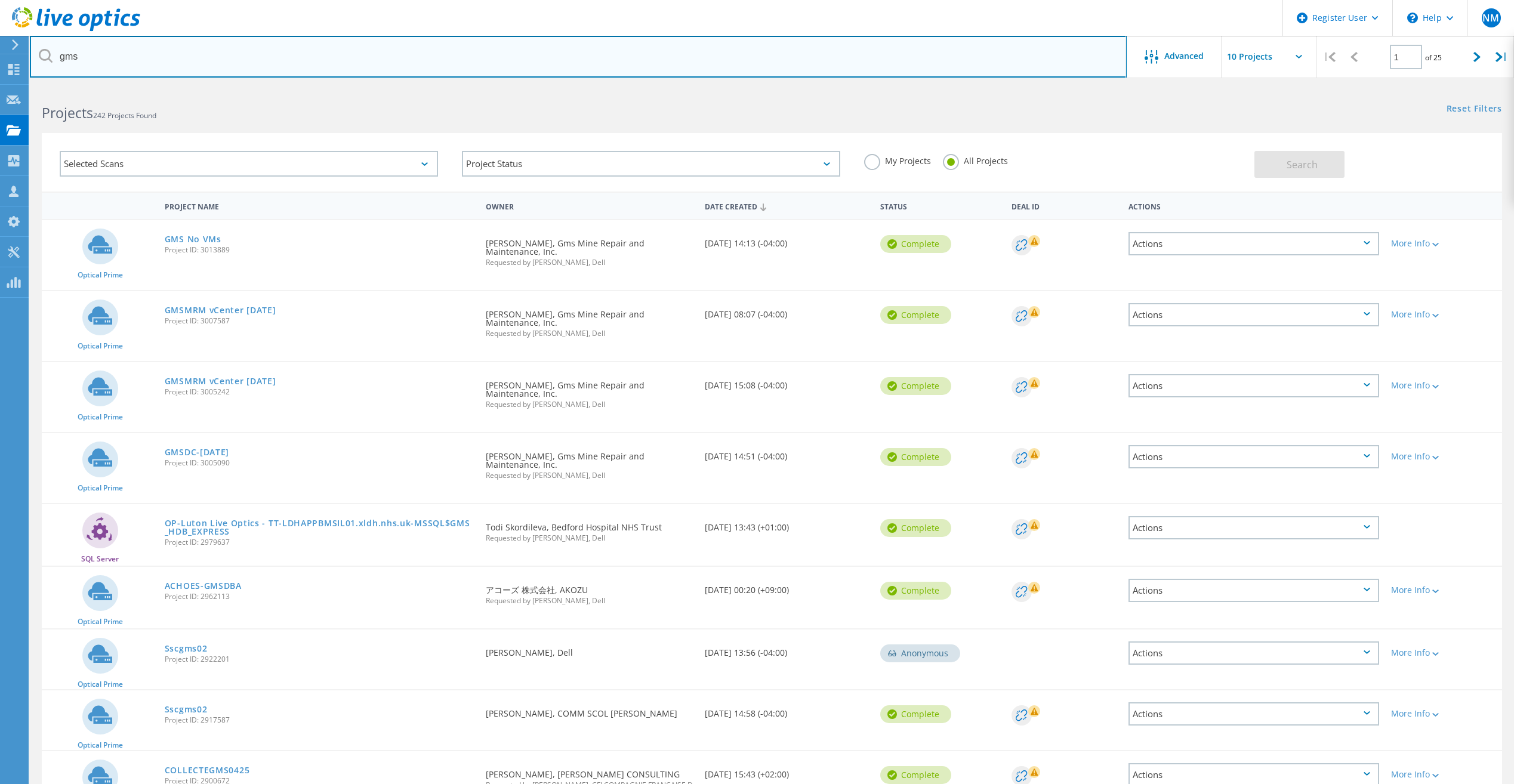
drag, startPoint x: 164, startPoint y: 62, endPoint x: 53, endPoint y: 62, distance: 111.0
click at [53, 62] on input "gms" at bounding box center [578, 57] width 1097 height 42
type input "lockwood"
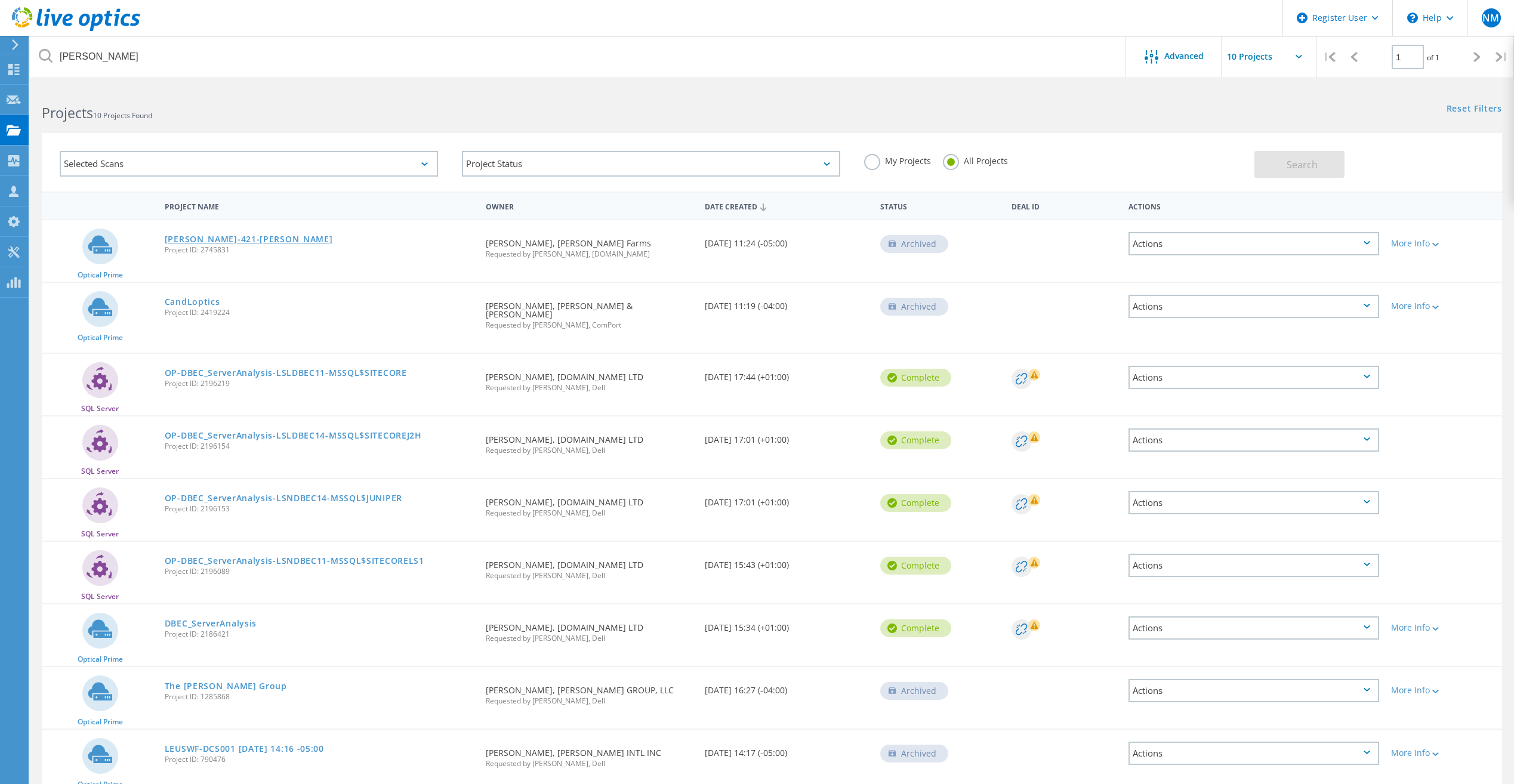
drag, startPoint x: 207, startPoint y: 229, endPoint x: 189, endPoint y: 239, distance: 20.6
click at [189, 239] on link "[PERSON_NAME]-421-[PERSON_NAME]" at bounding box center [249, 239] width 168 height 8
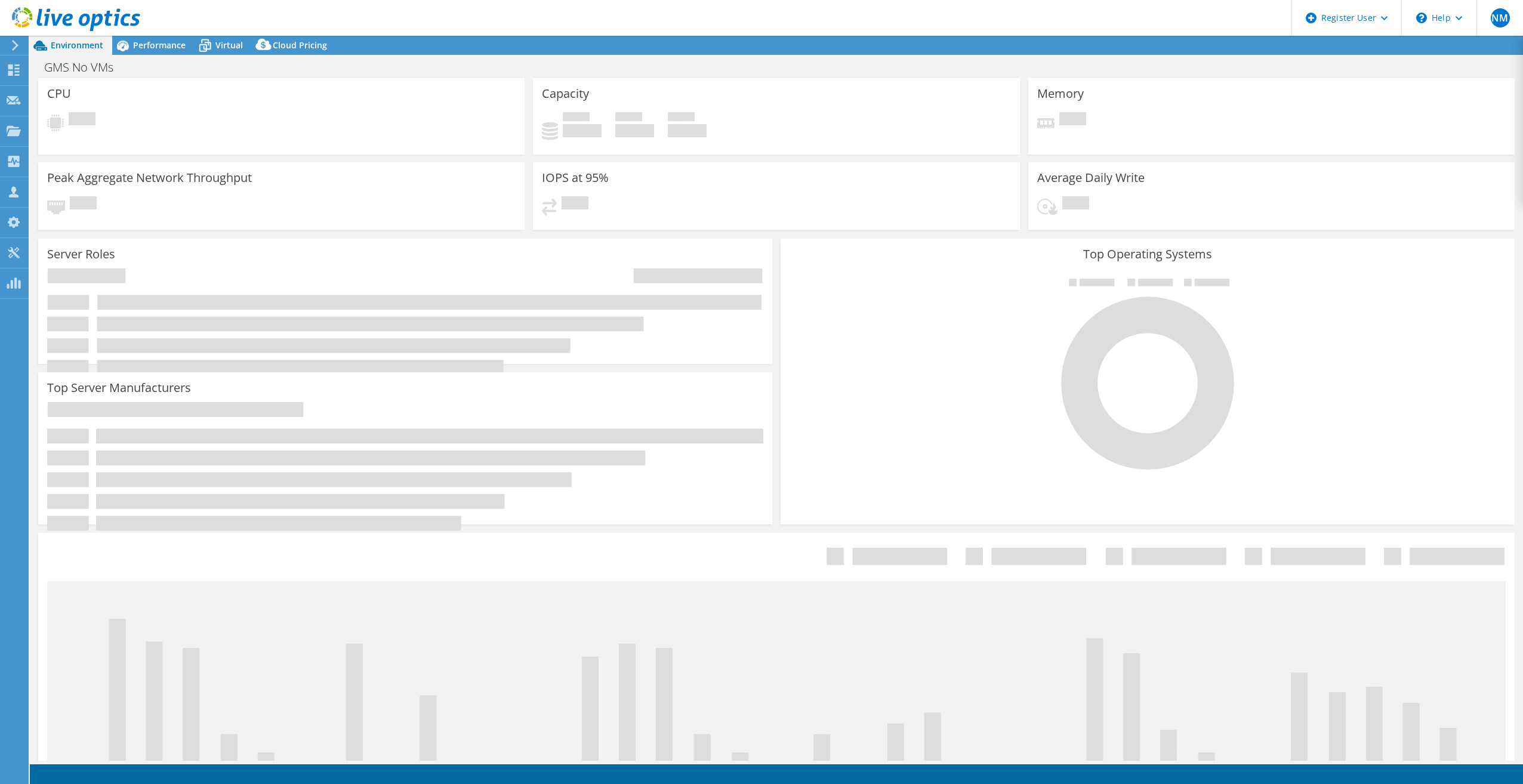
select select "USD"
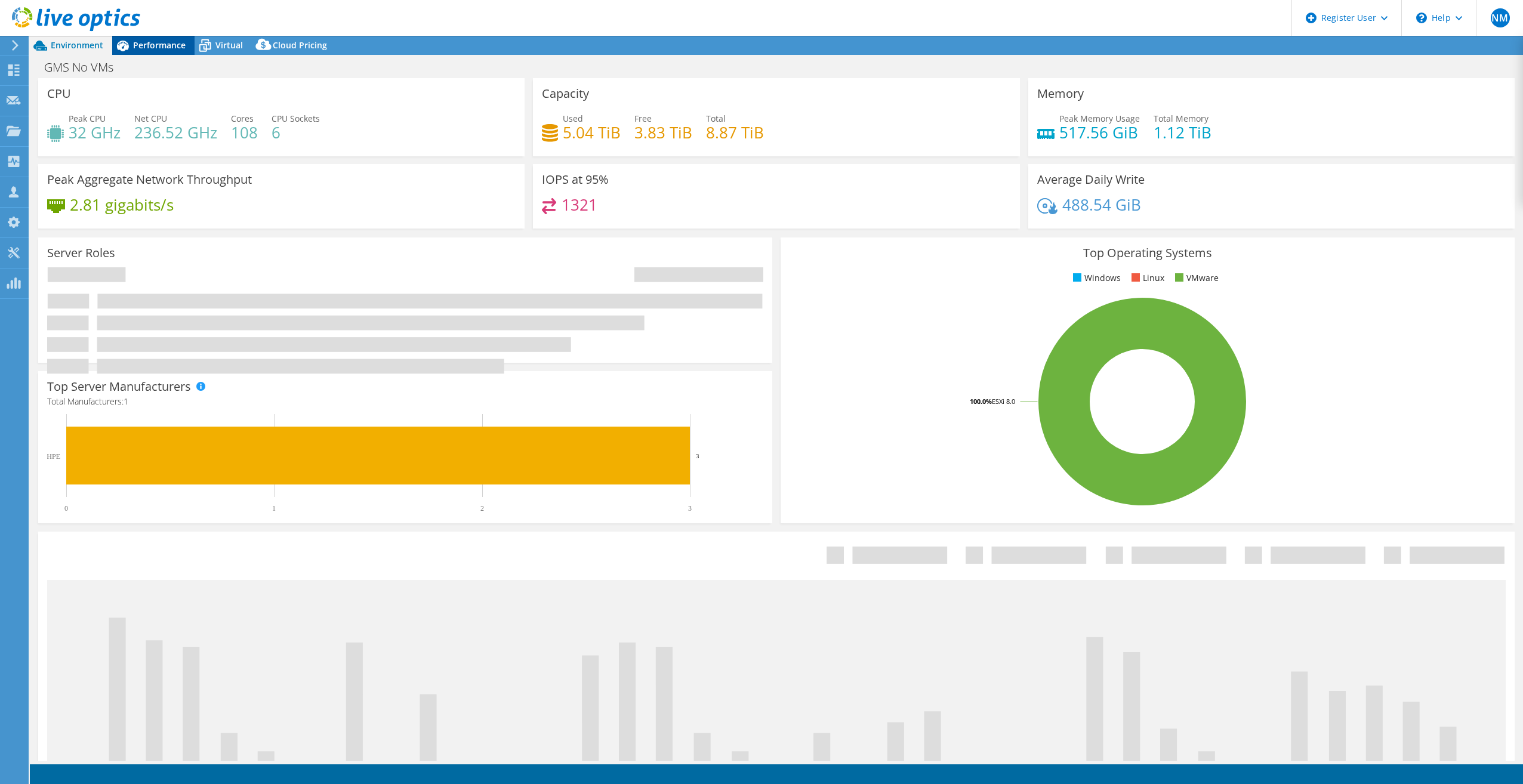
click at [150, 50] on span "Performance" at bounding box center [159, 45] width 52 height 12
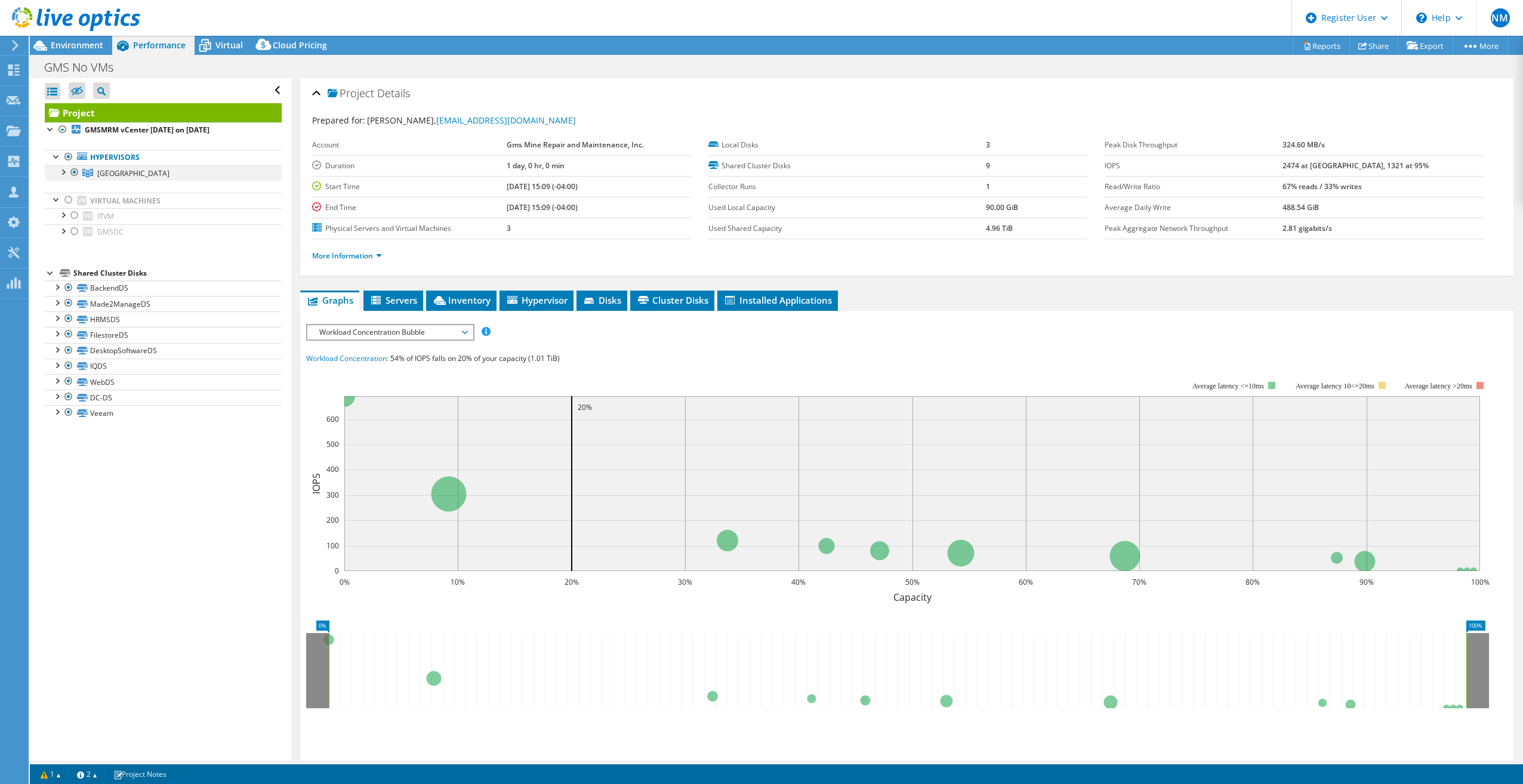
click at [63, 176] on div at bounding box center [63, 171] width 12 height 12
click at [460, 298] on span "Inventory" at bounding box center [461, 300] width 59 height 12
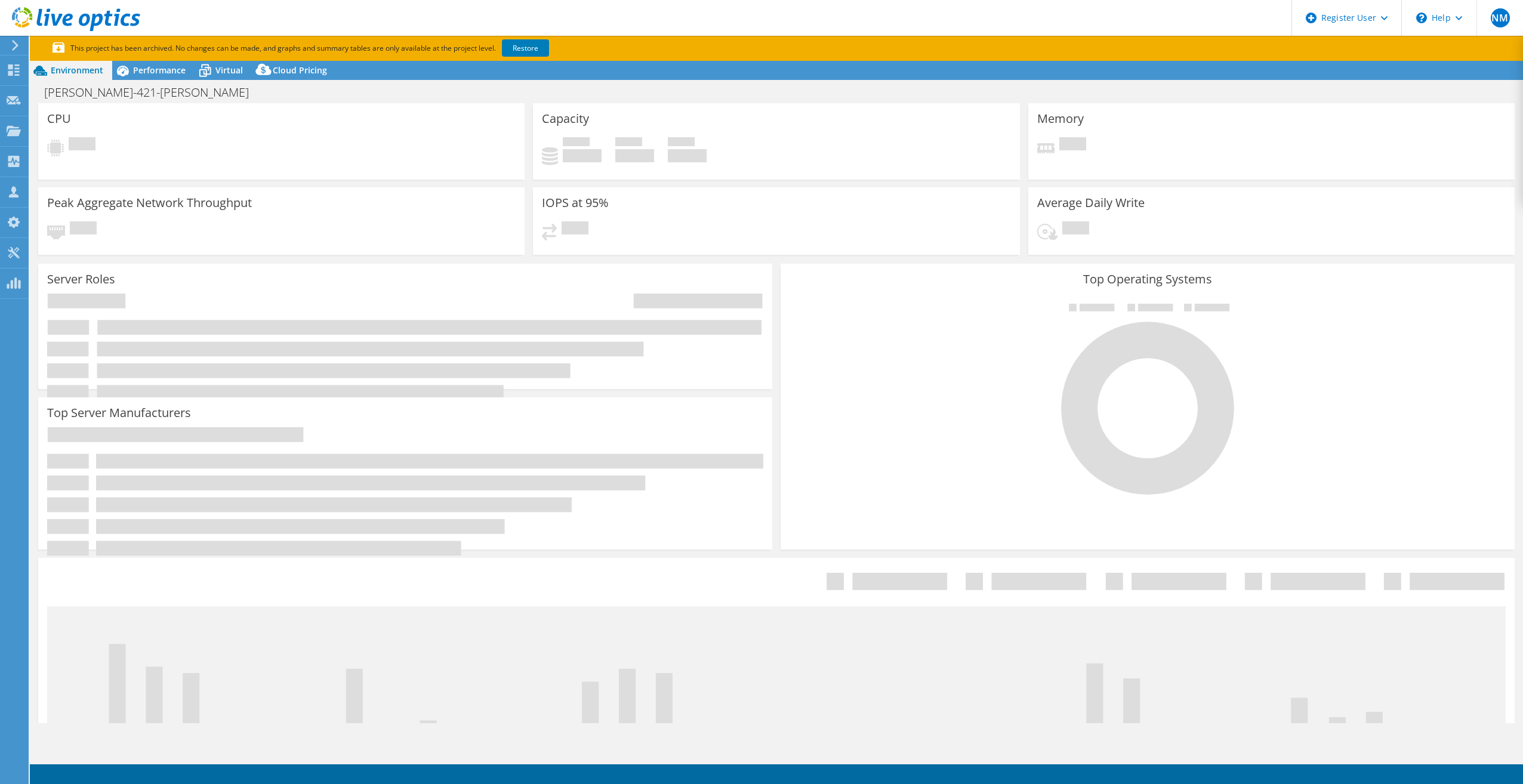
select select "USD"
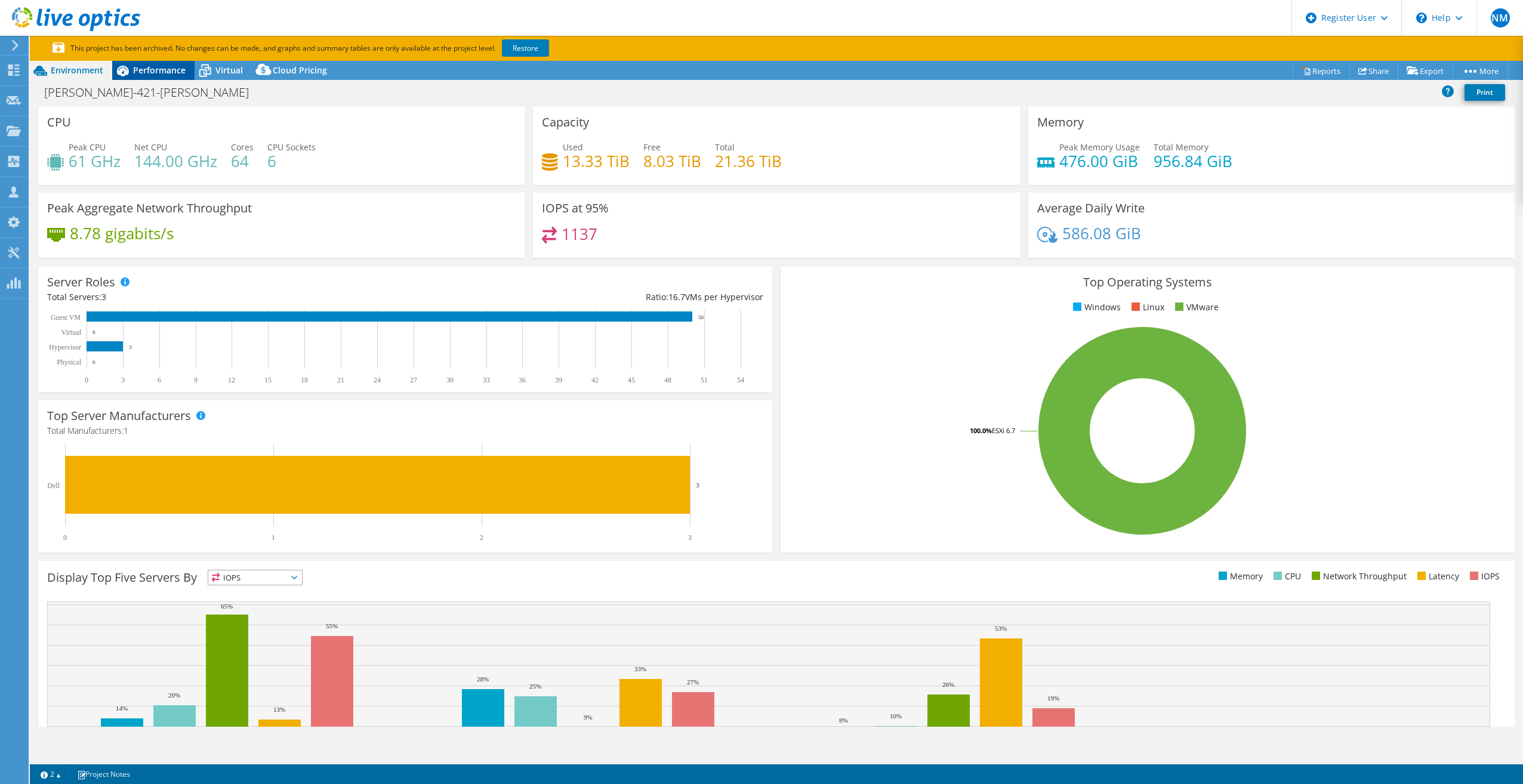
click at [177, 67] on span "Performance" at bounding box center [159, 70] width 52 height 12
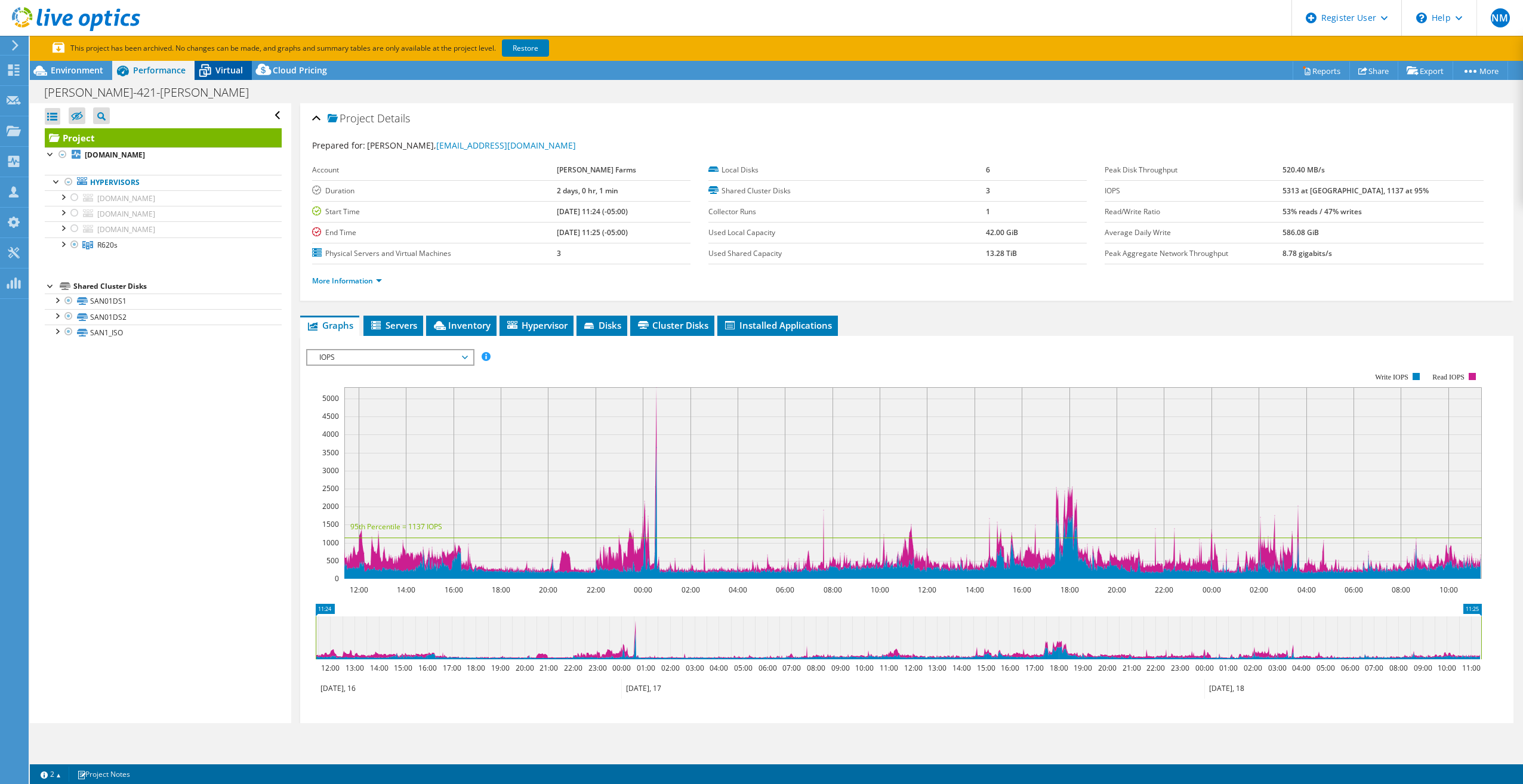
click at [214, 69] on icon at bounding box center [205, 71] width 21 height 21
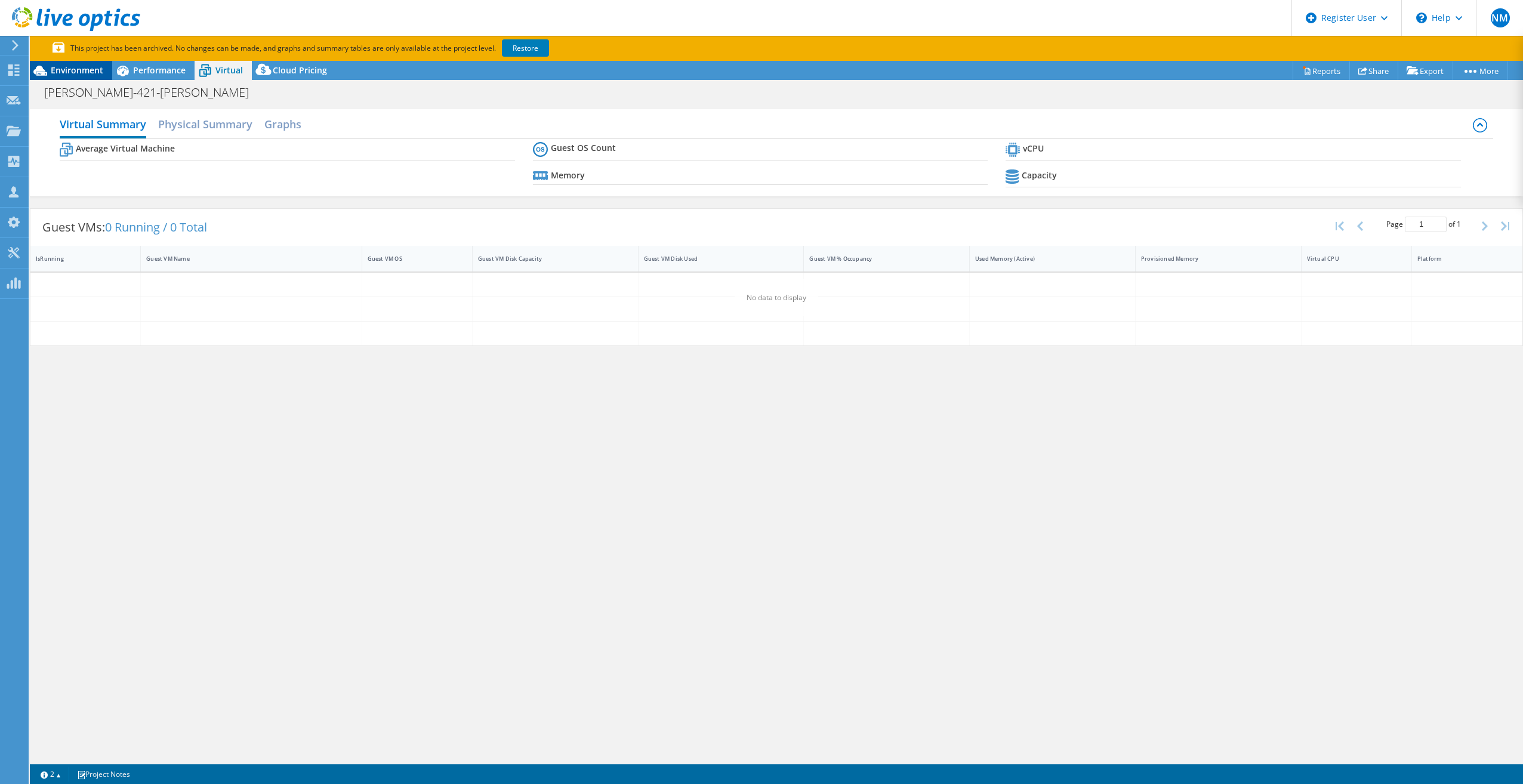
click at [93, 66] on span "Environment" at bounding box center [77, 70] width 52 height 12
